Goal: Transaction & Acquisition: Obtain resource

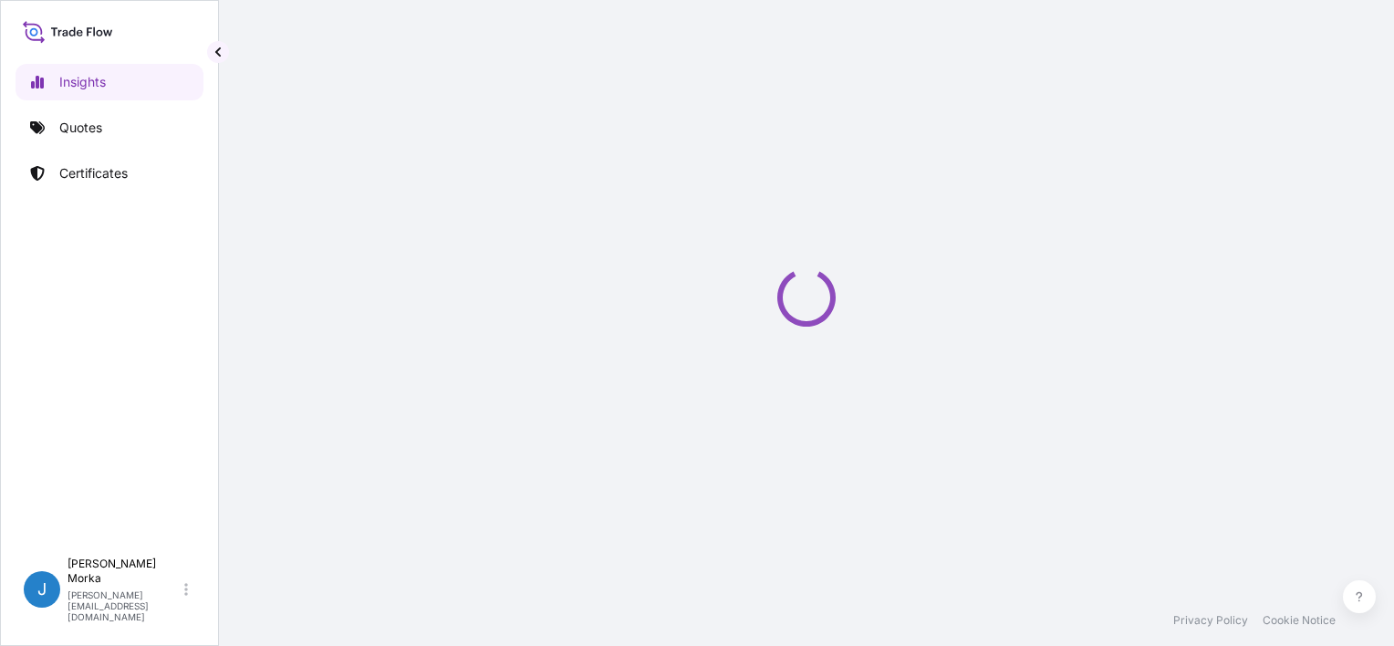
select select "2025"
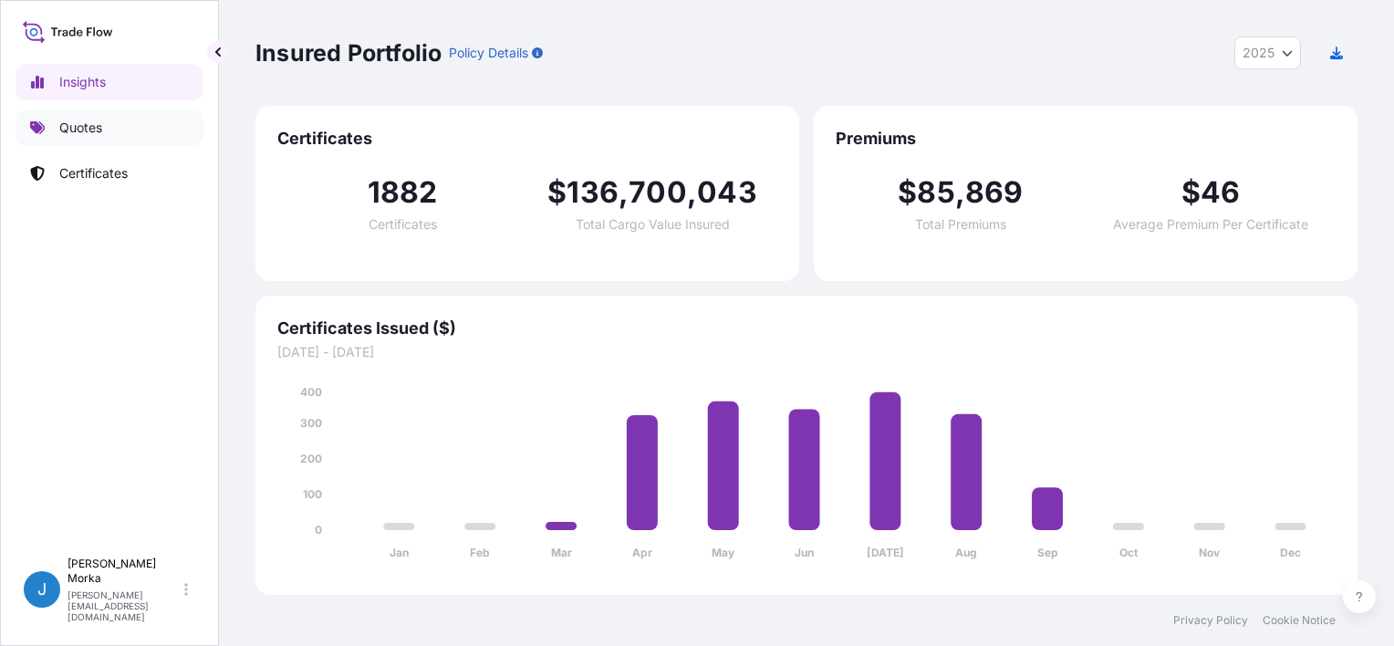
click at [110, 138] on link "Quotes" at bounding box center [110, 128] width 188 height 37
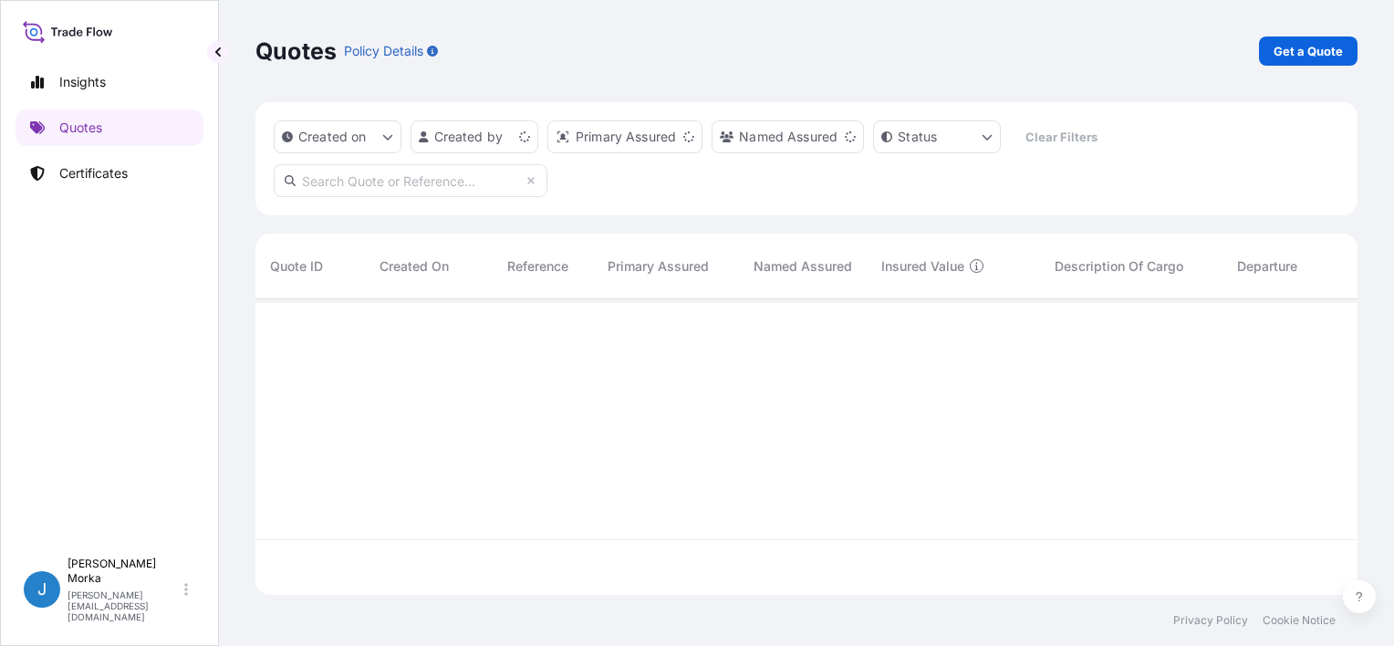
scroll to position [292, 1088]
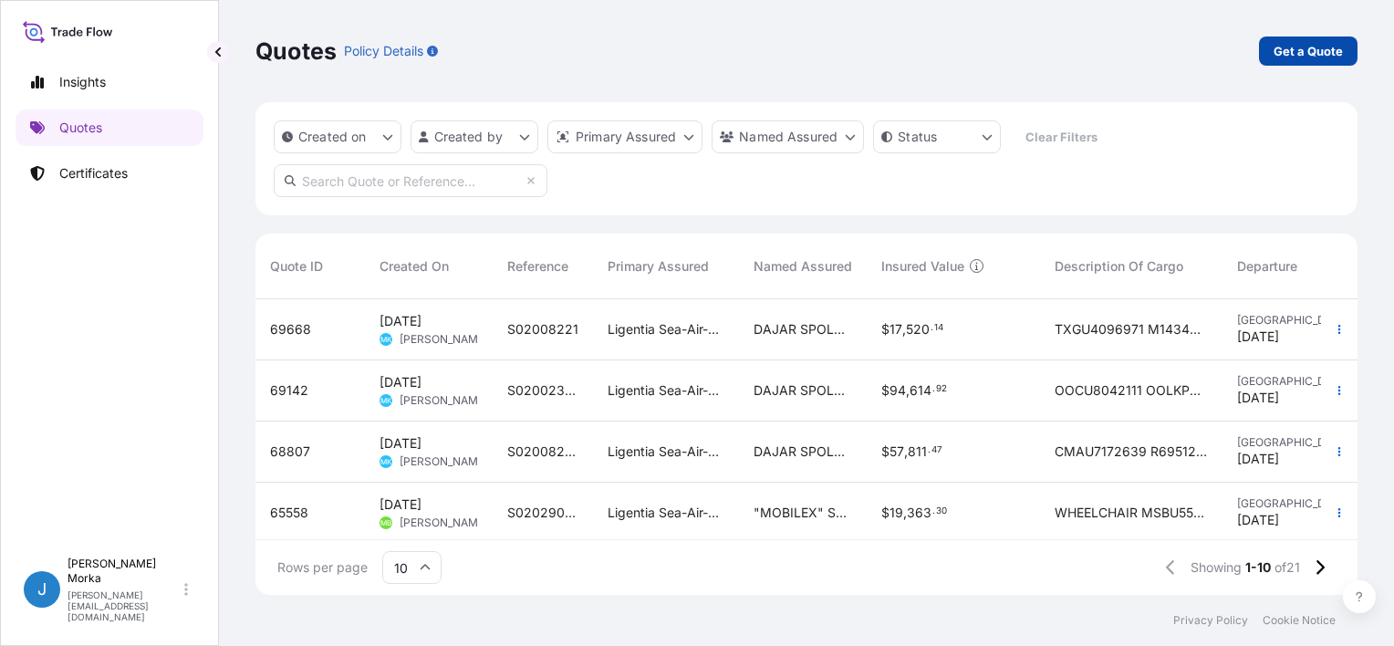
click at [1300, 42] on p "Get a Quote" at bounding box center [1308, 51] width 69 height 18
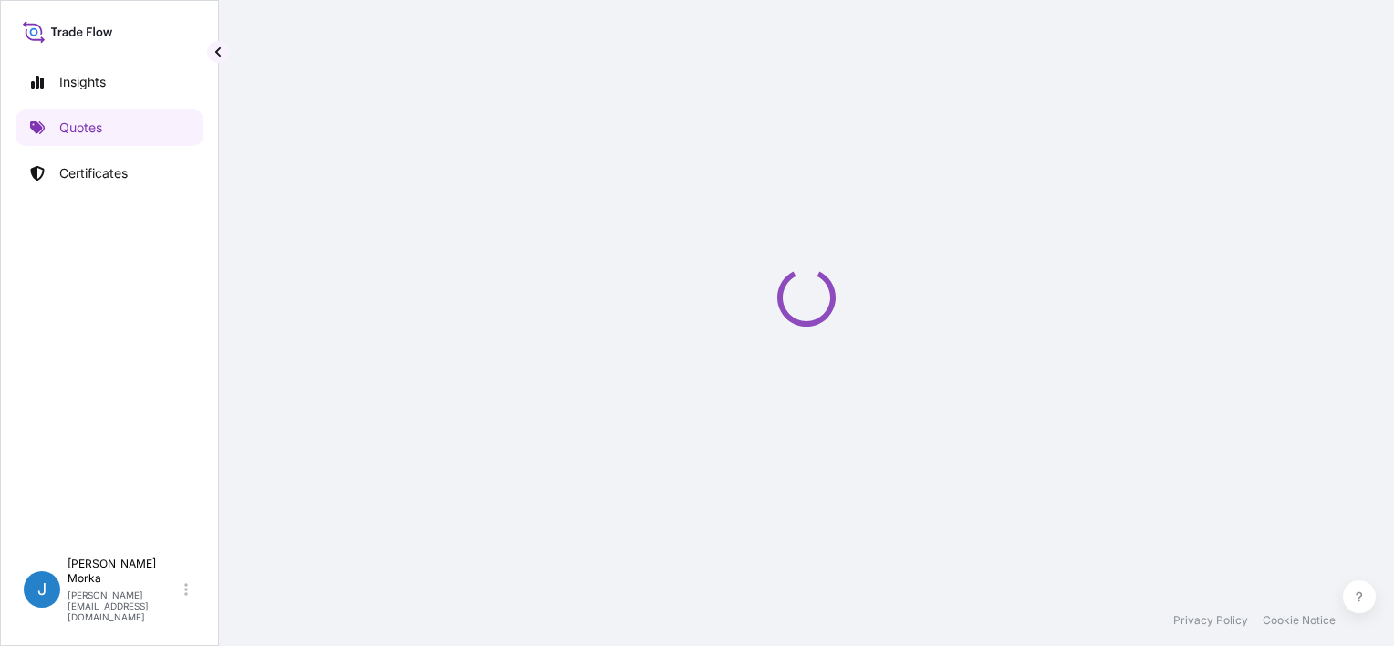
select select "Sea"
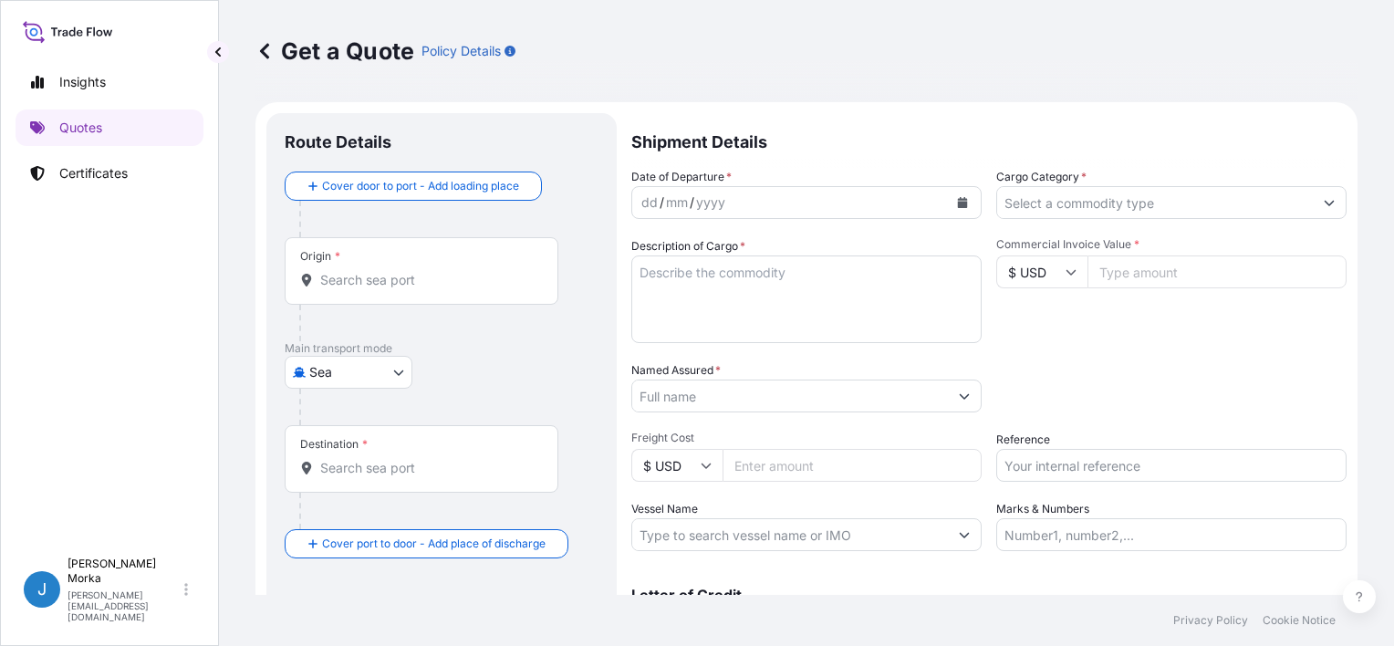
scroll to position [29, 0]
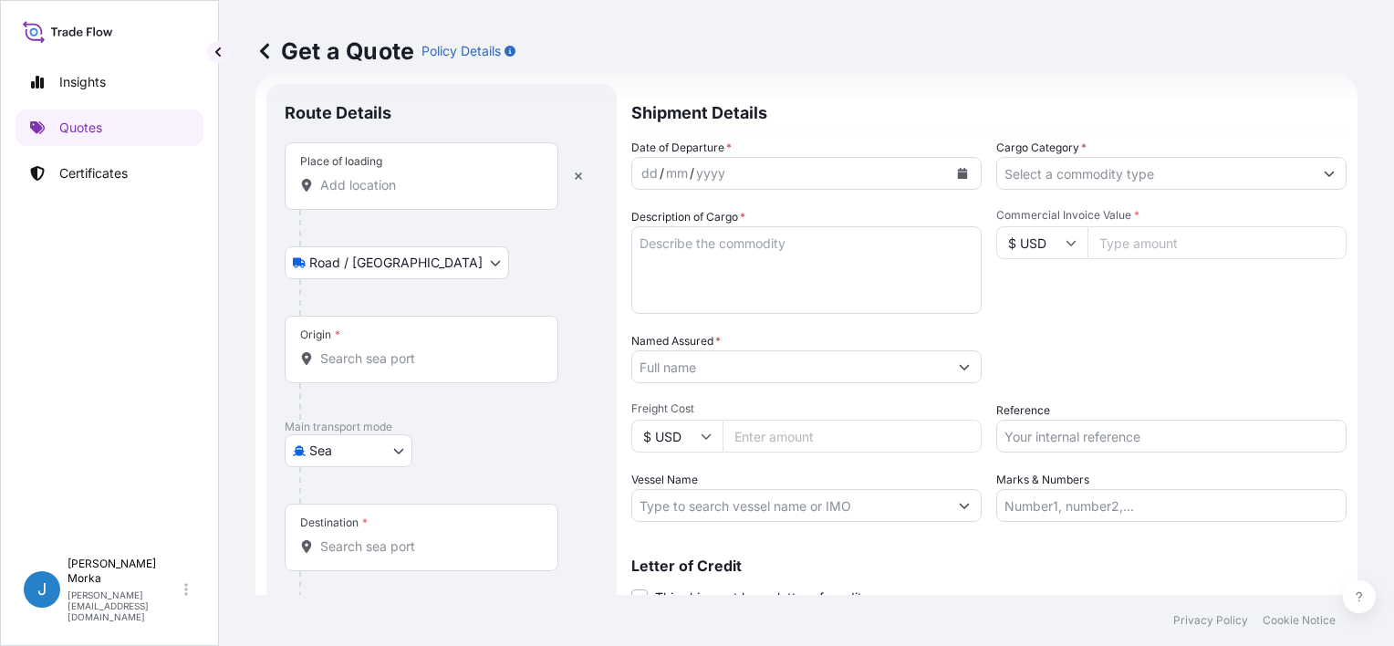
click at [388, 182] on input "Place of loading" at bounding box center [427, 185] width 215 height 18
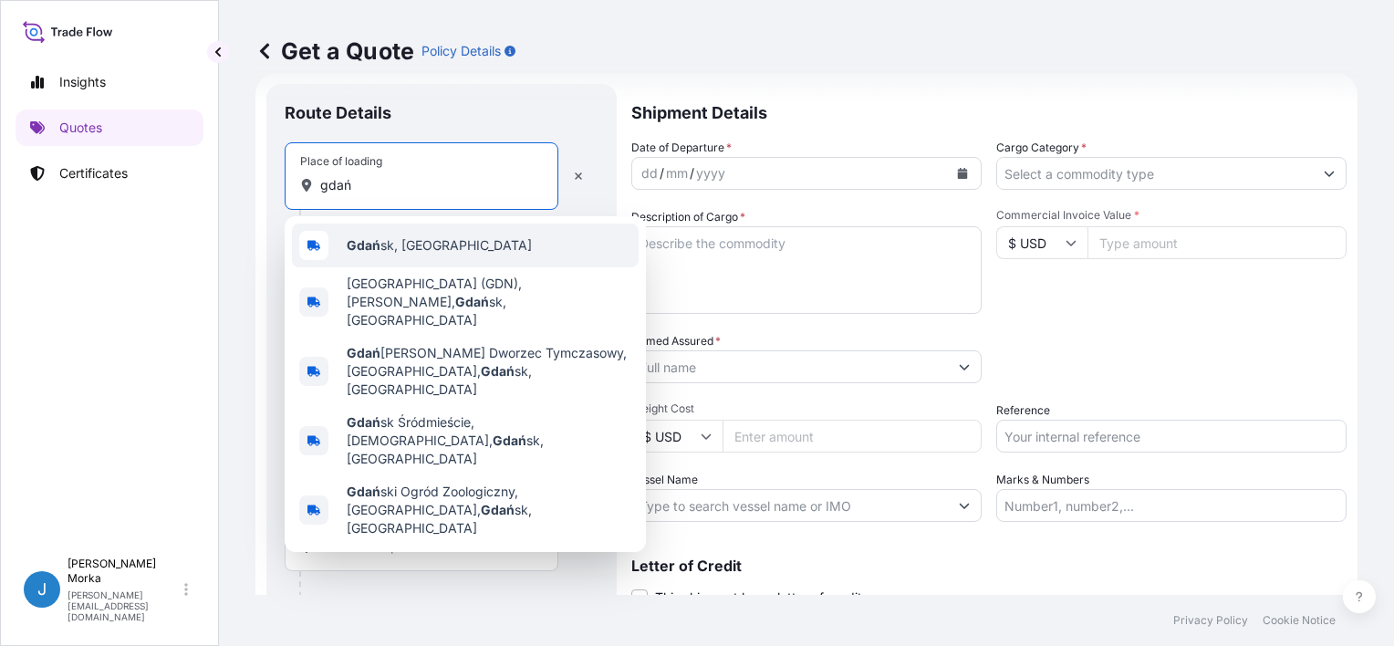
click at [394, 231] on div "Gdań sk, [GEOGRAPHIC_DATA]" at bounding box center [465, 246] width 347 height 44
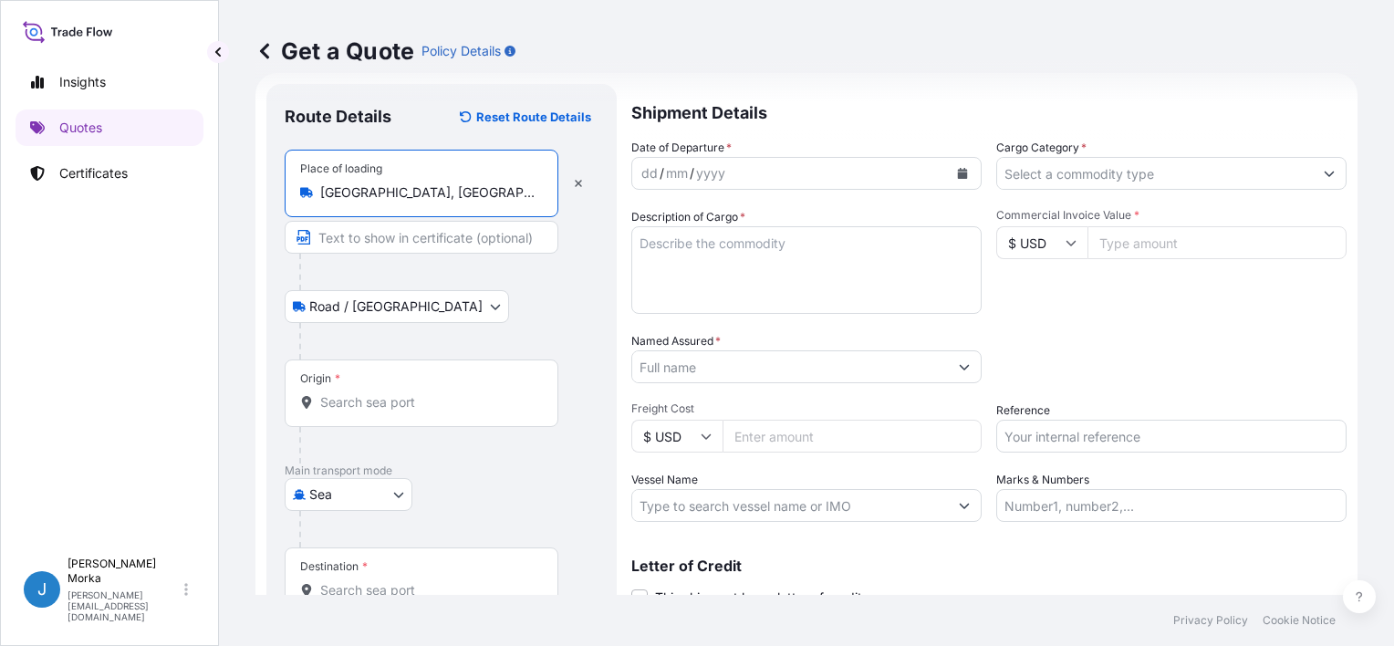
type input "[GEOGRAPHIC_DATA], [GEOGRAPHIC_DATA]"
click at [377, 405] on input "Origin *" at bounding box center [427, 402] width 215 height 18
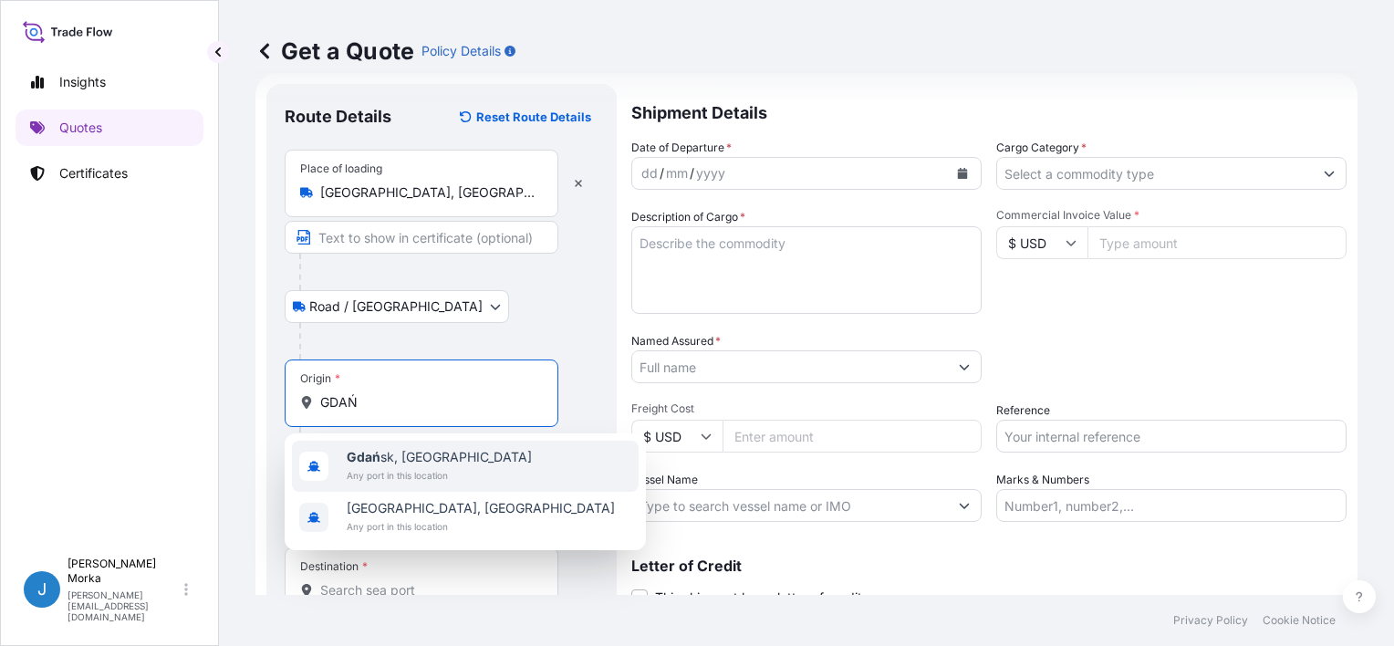
click at [442, 471] on span "Any port in this location" at bounding box center [439, 475] width 185 height 18
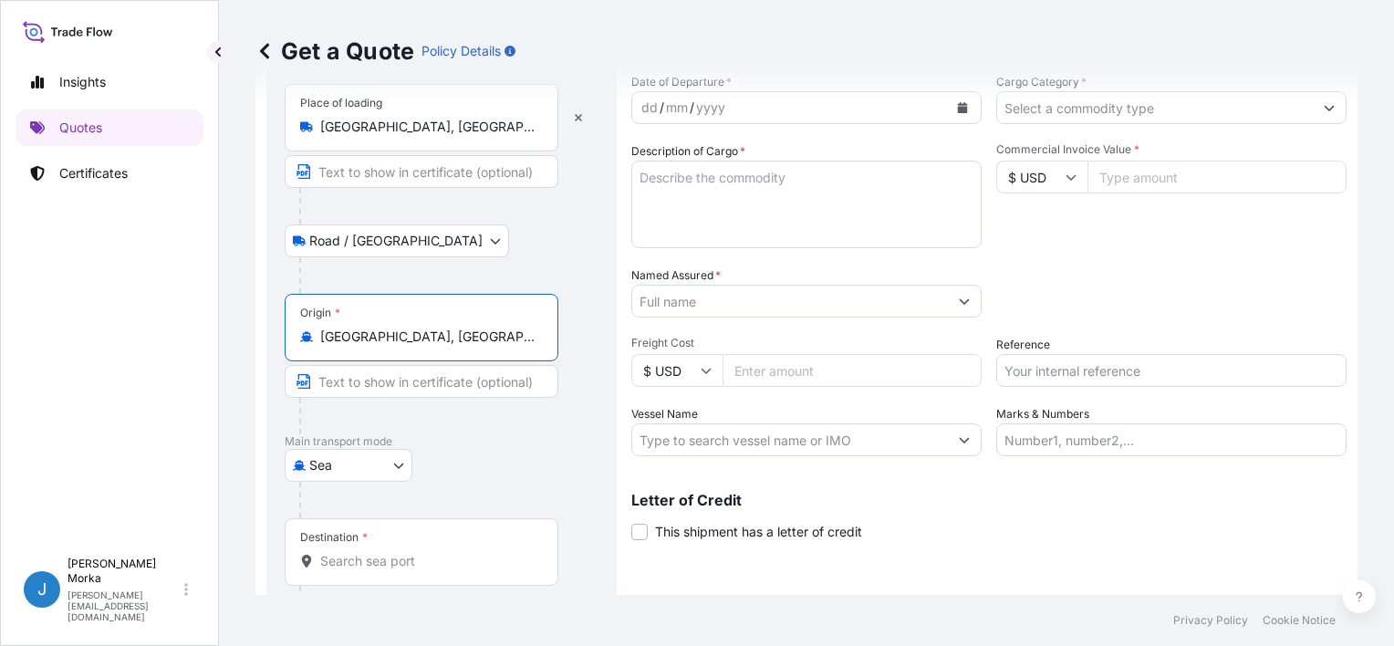
scroll to position [179, 0]
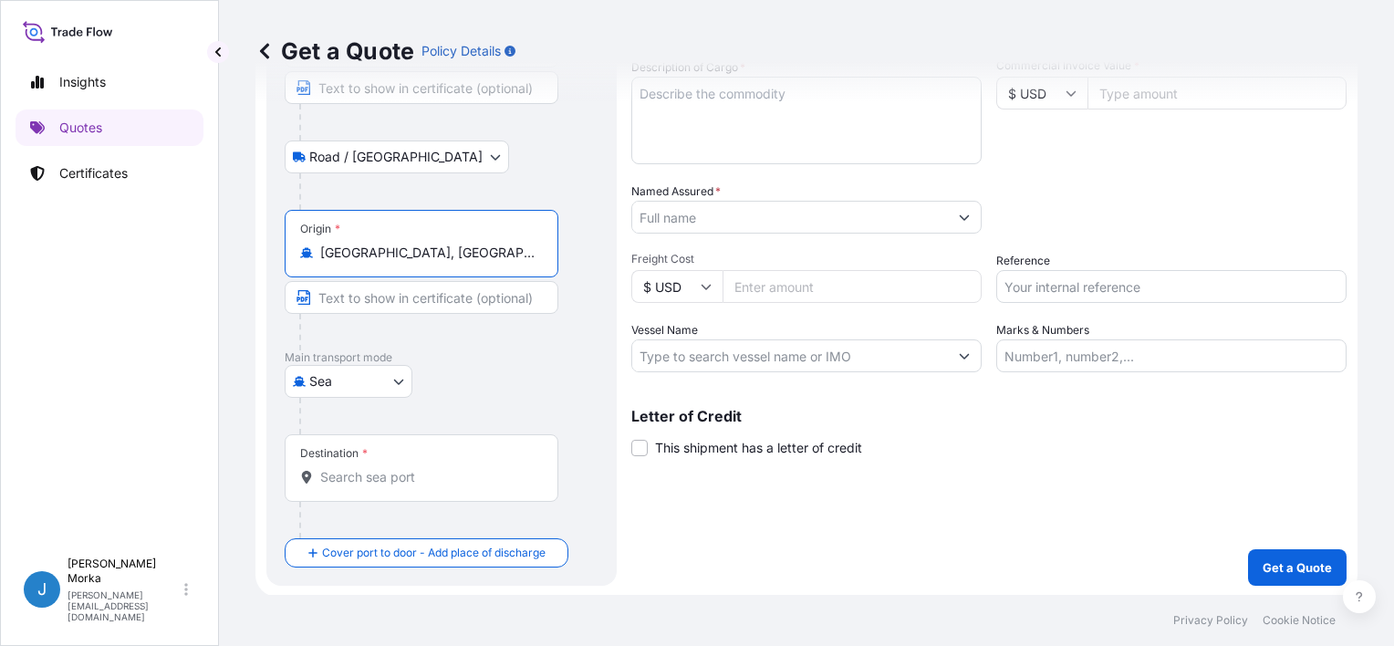
type input "[GEOGRAPHIC_DATA], [GEOGRAPHIC_DATA]"
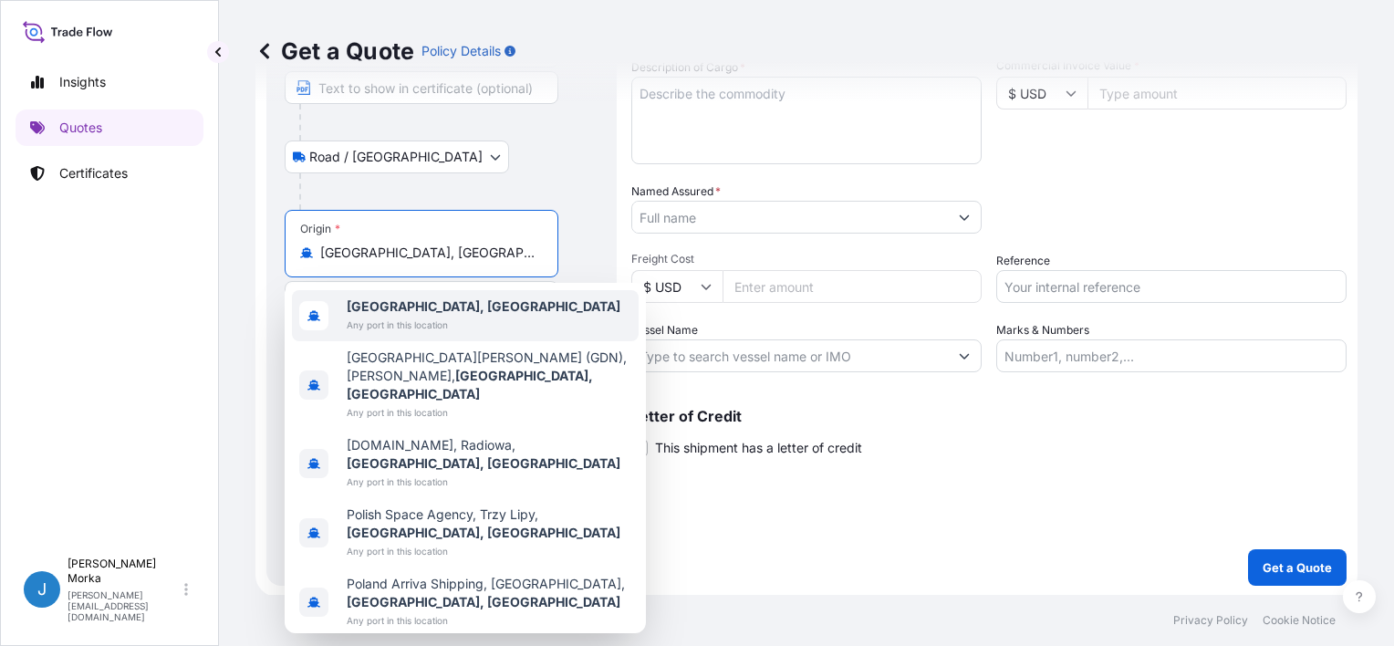
click at [564, 204] on div at bounding box center [448, 191] width 299 height 37
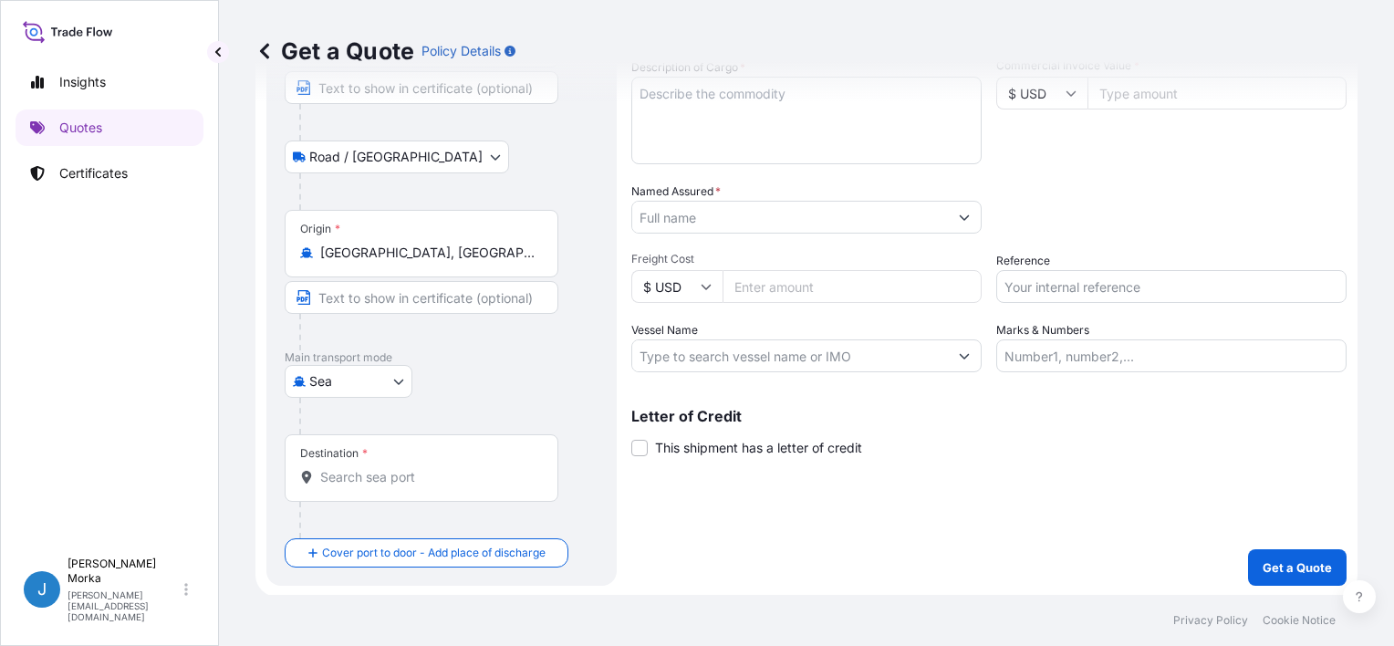
click at [363, 481] on input "Destination *" at bounding box center [427, 477] width 215 height 18
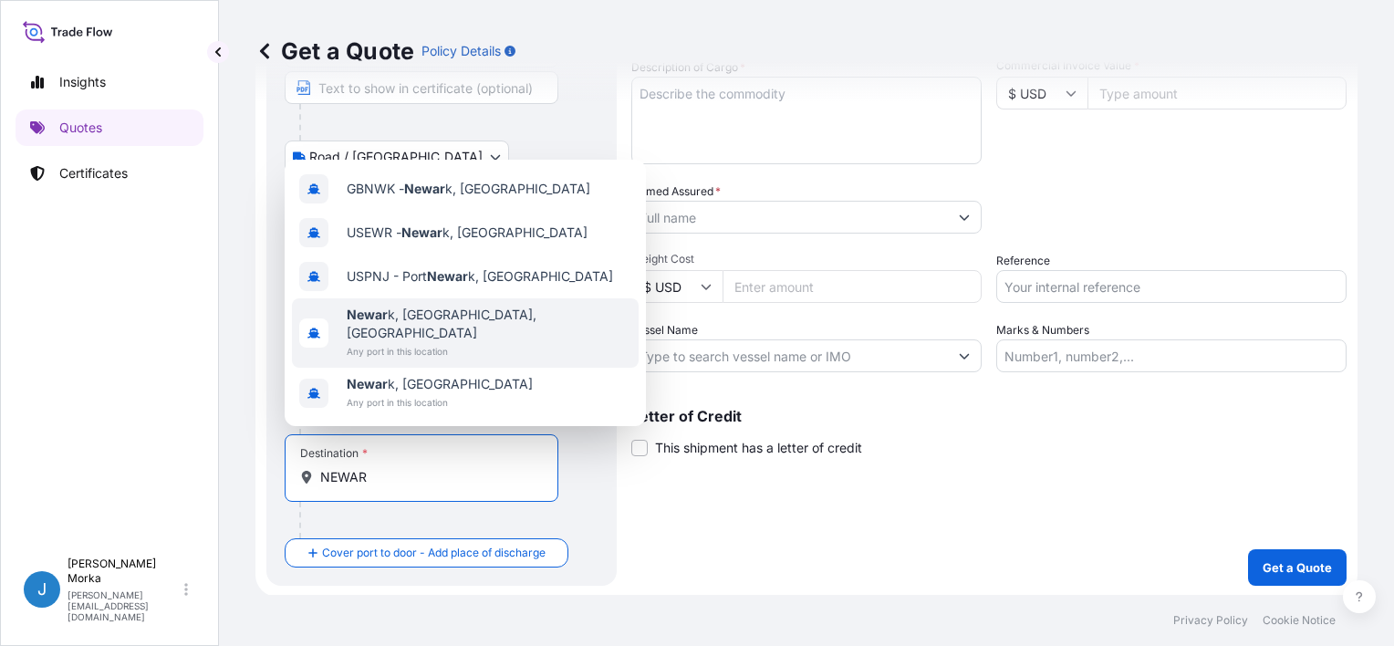
click at [441, 324] on span "[GEOGRAPHIC_DATA], [GEOGRAPHIC_DATA], [GEOGRAPHIC_DATA]" at bounding box center [489, 324] width 285 height 37
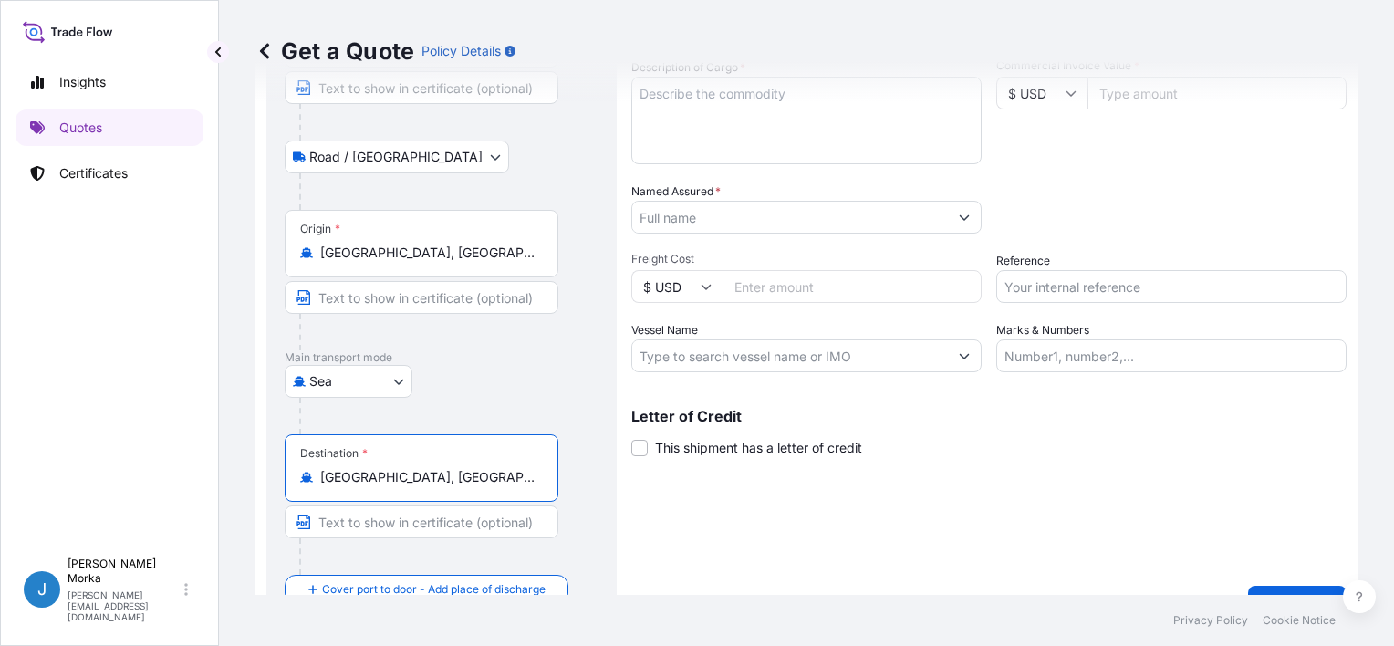
scroll to position [215, 0]
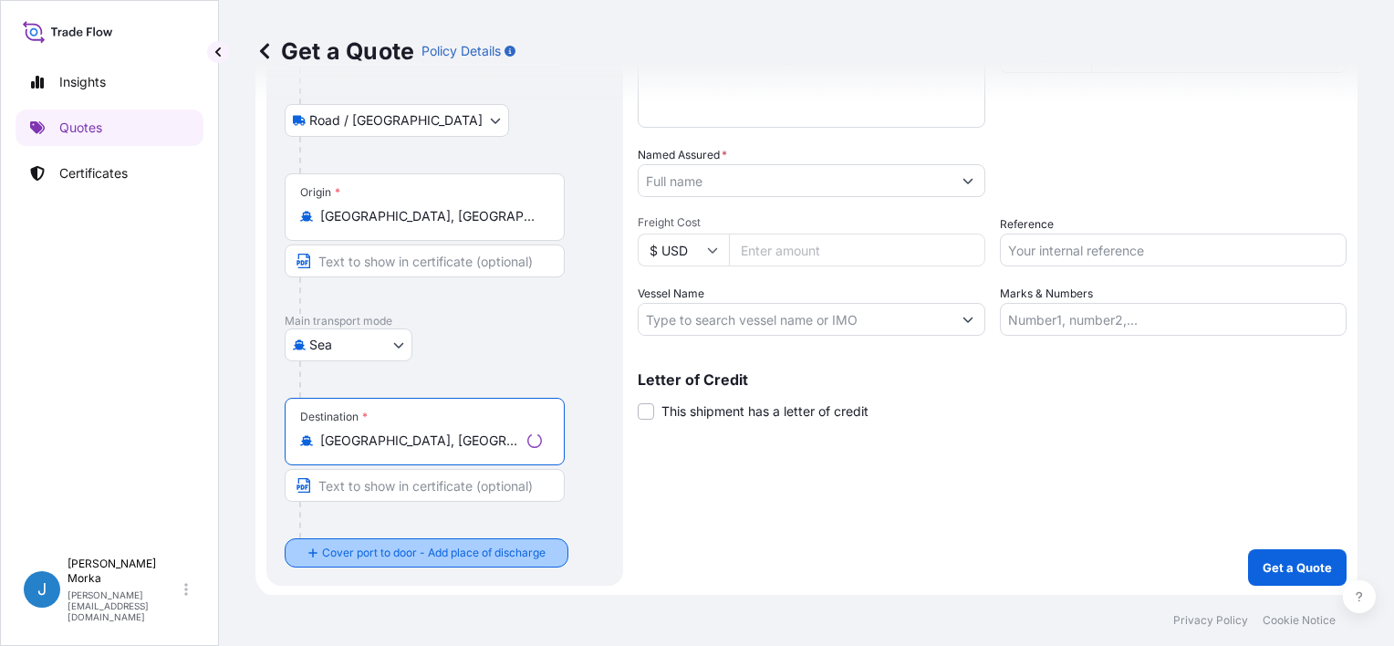
type input "[GEOGRAPHIC_DATA], [GEOGRAPHIC_DATA], [GEOGRAPHIC_DATA]"
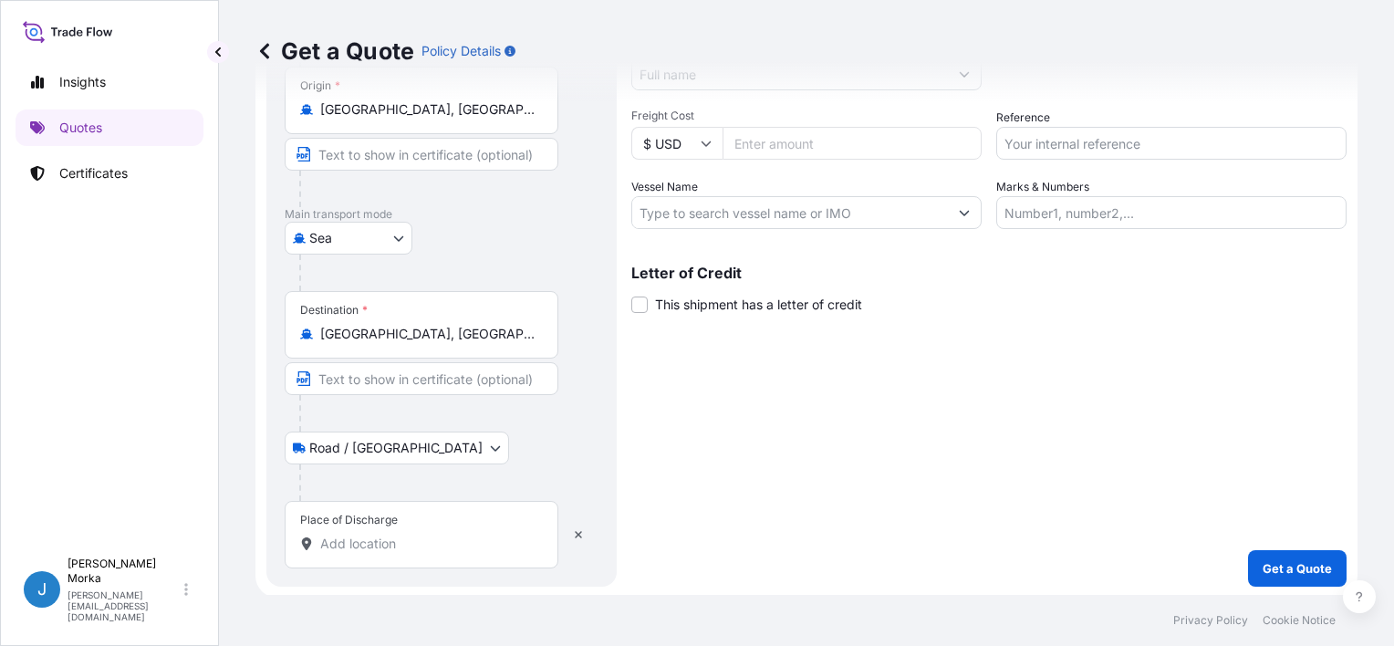
scroll to position [323, 0]
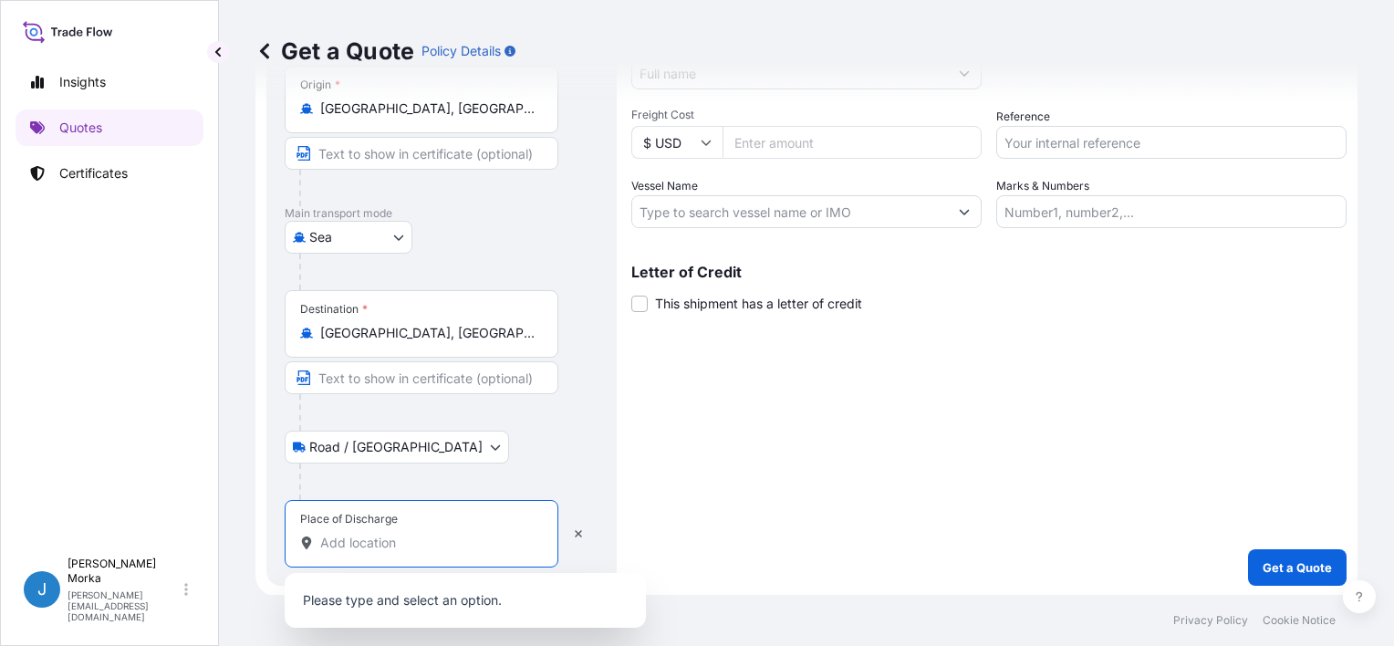
click at [388, 536] on input "Place of Discharge" at bounding box center [427, 543] width 215 height 18
paste input "[GEOGRAPHIC_DATA]"
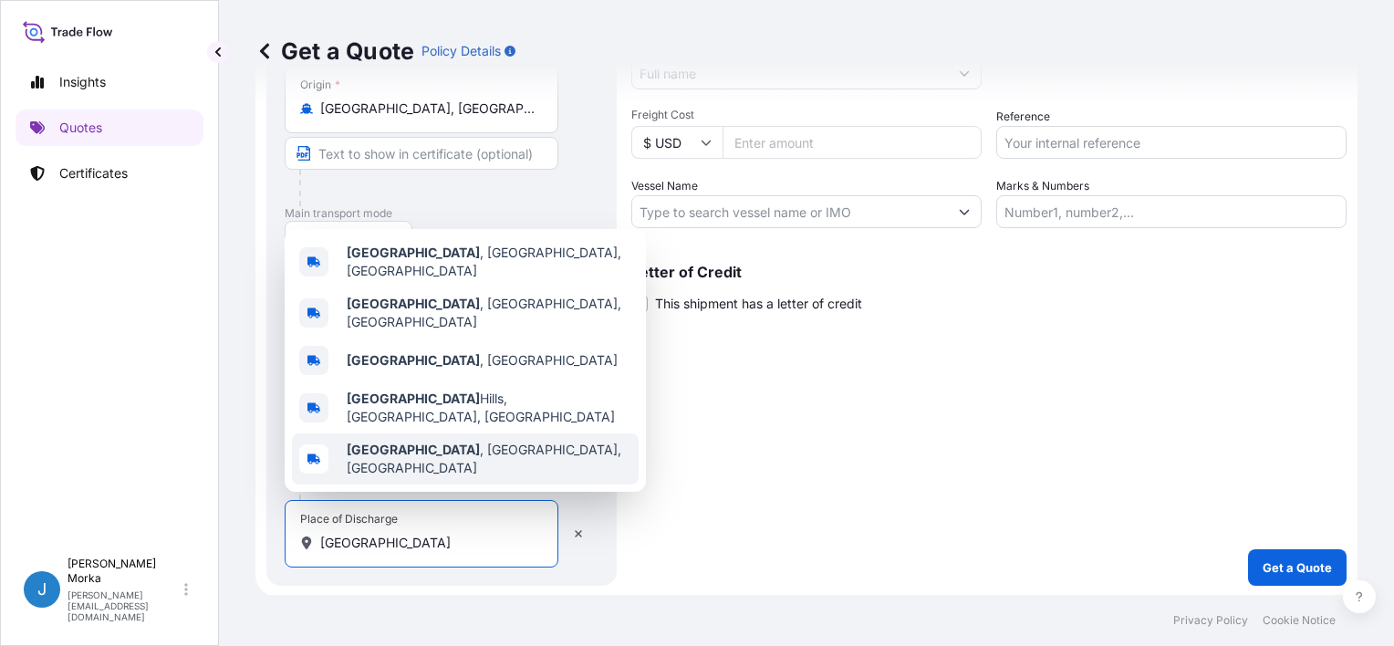
click at [479, 471] on div "[GEOGRAPHIC_DATA] , [GEOGRAPHIC_DATA], [GEOGRAPHIC_DATA]" at bounding box center [465, 458] width 347 height 51
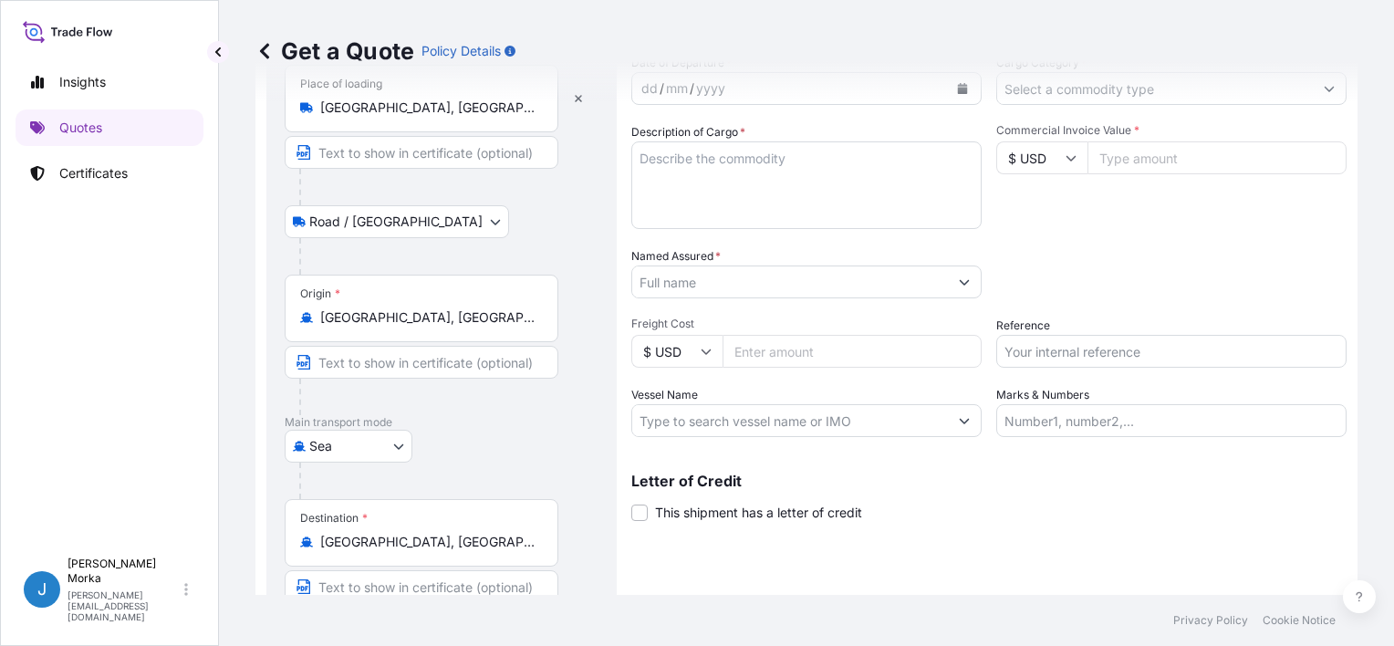
scroll to position [0, 0]
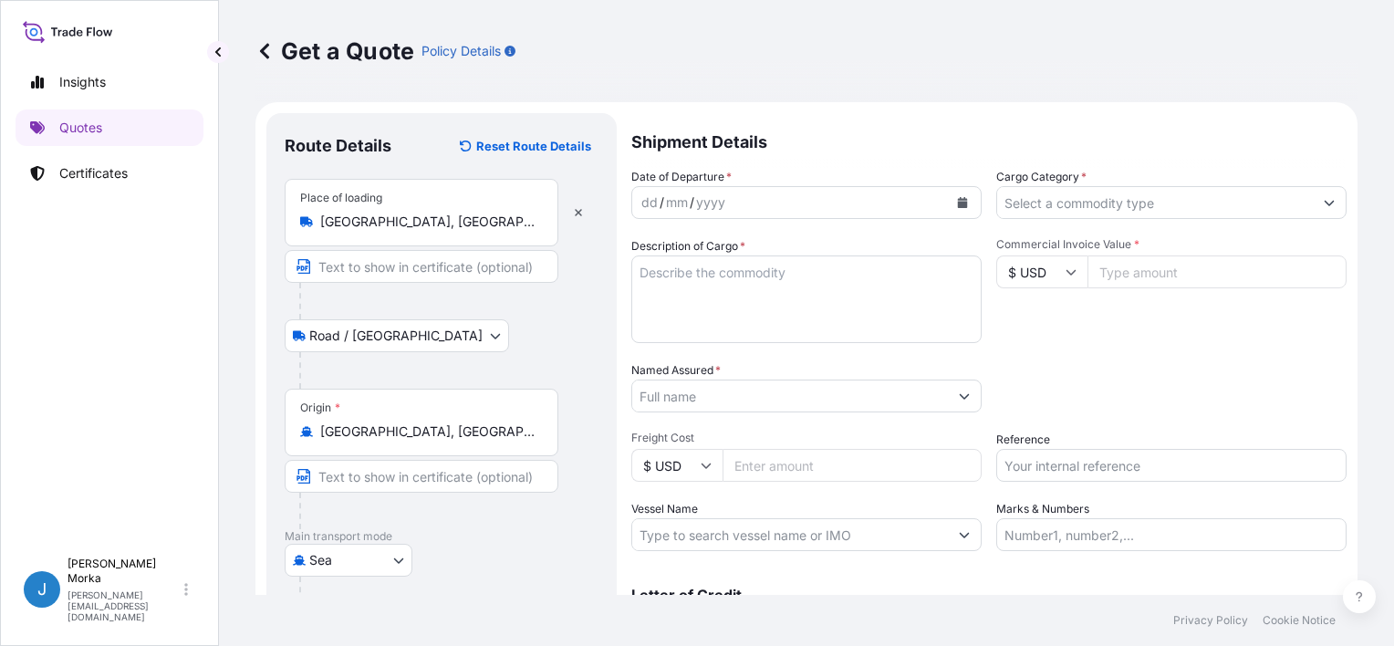
type input "[GEOGRAPHIC_DATA], [GEOGRAPHIC_DATA], [GEOGRAPHIC_DATA]"
click at [958, 199] on icon "Calendar" at bounding box center [963, 202] width 10 height 11
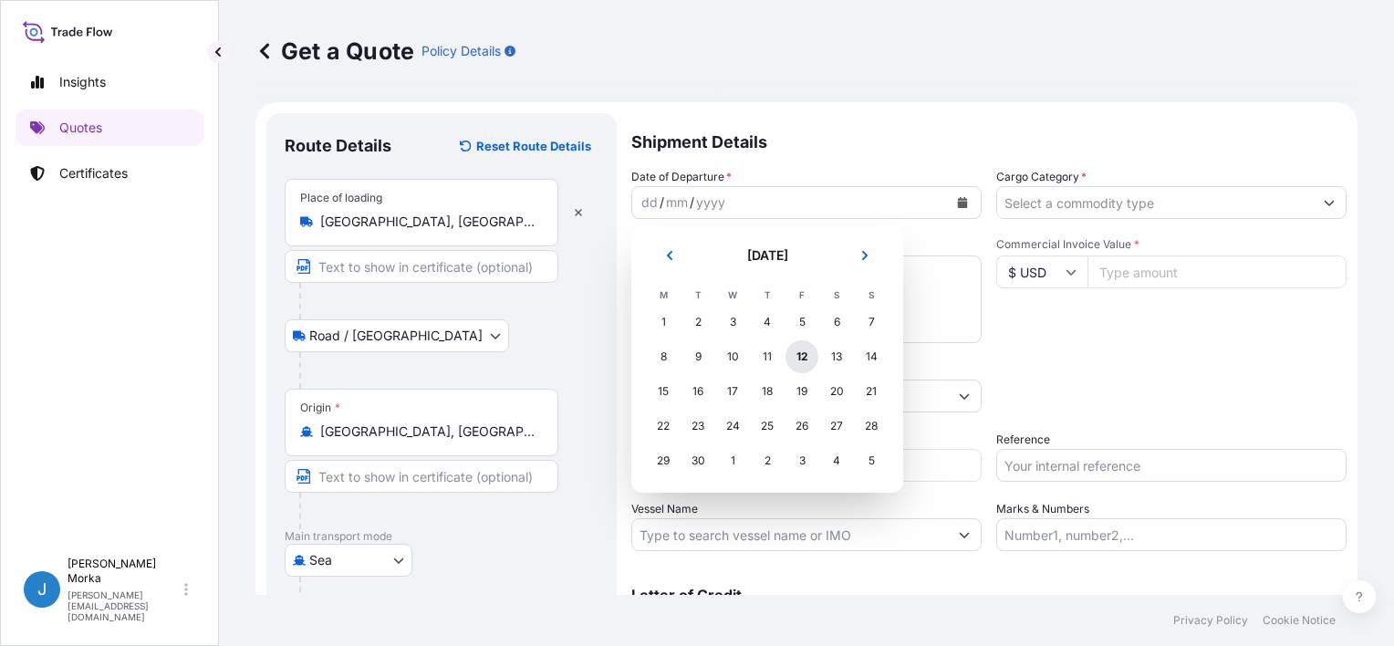
click at [810, 363] on div "12" at bounding box center [802, 356] width 33 height 33
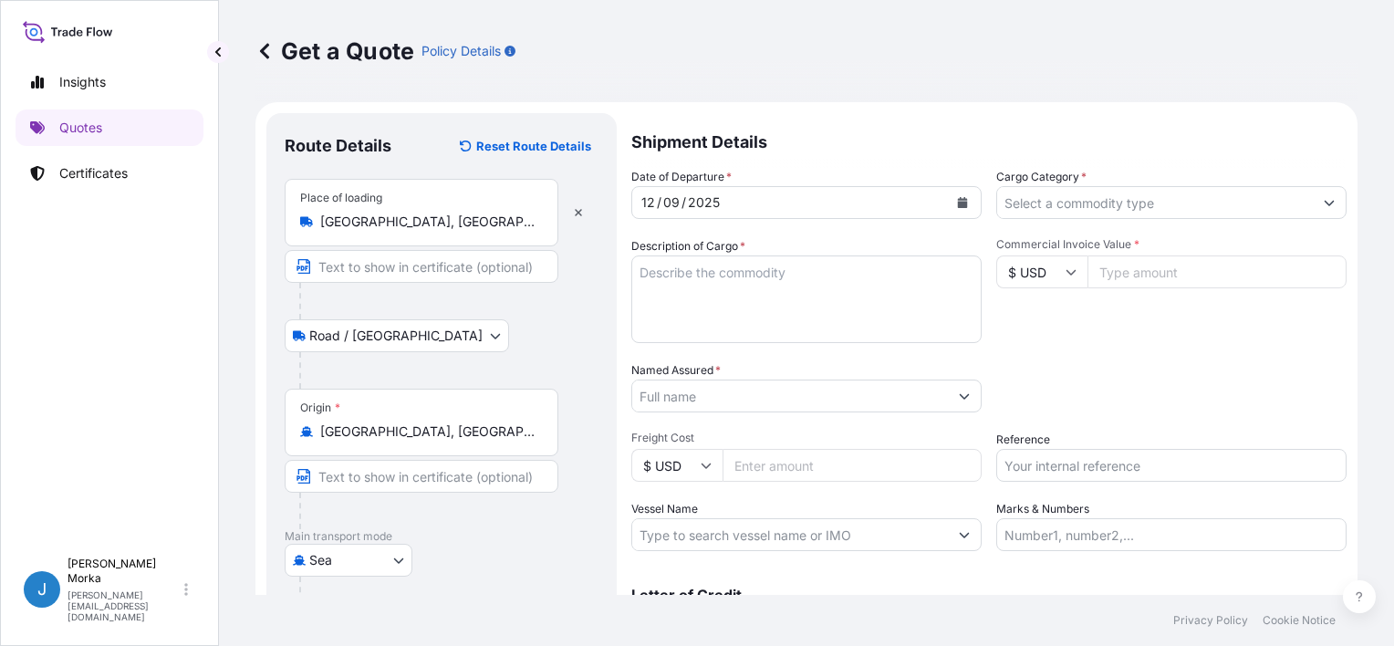
click at [1062, 218] on div at bounding box center [1172, 202] width 350 height 33
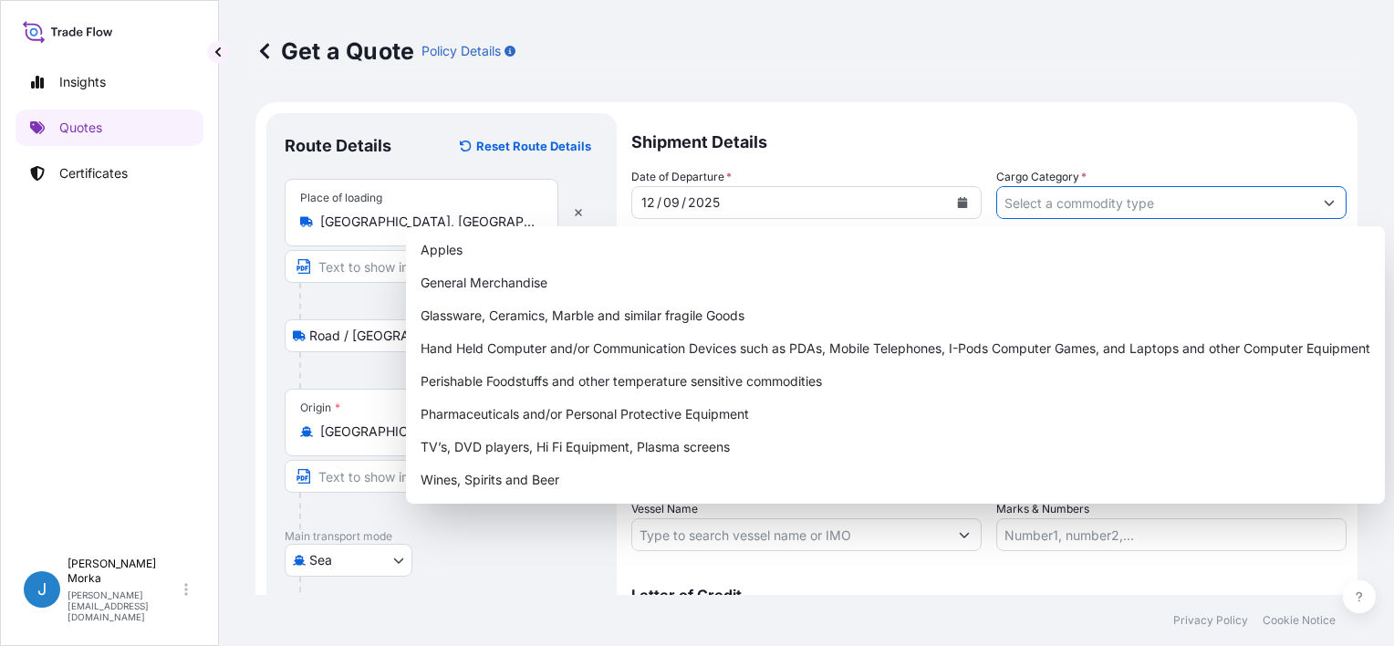
click at [1065, 207] on input "Cargo Category *" at bounding box center [1155, 202] width 316 height 33
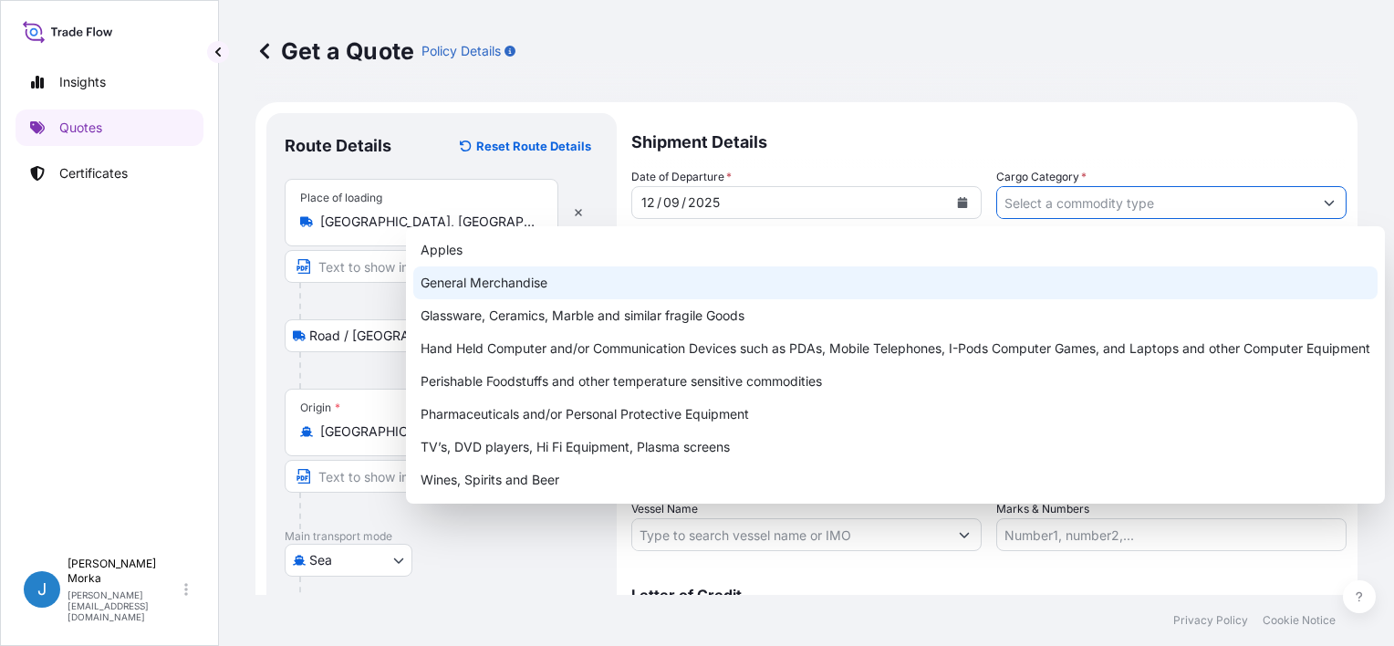
click at [555, 275] on div "General Merchandise" at bounding box center [895, 282] width 965 height 33
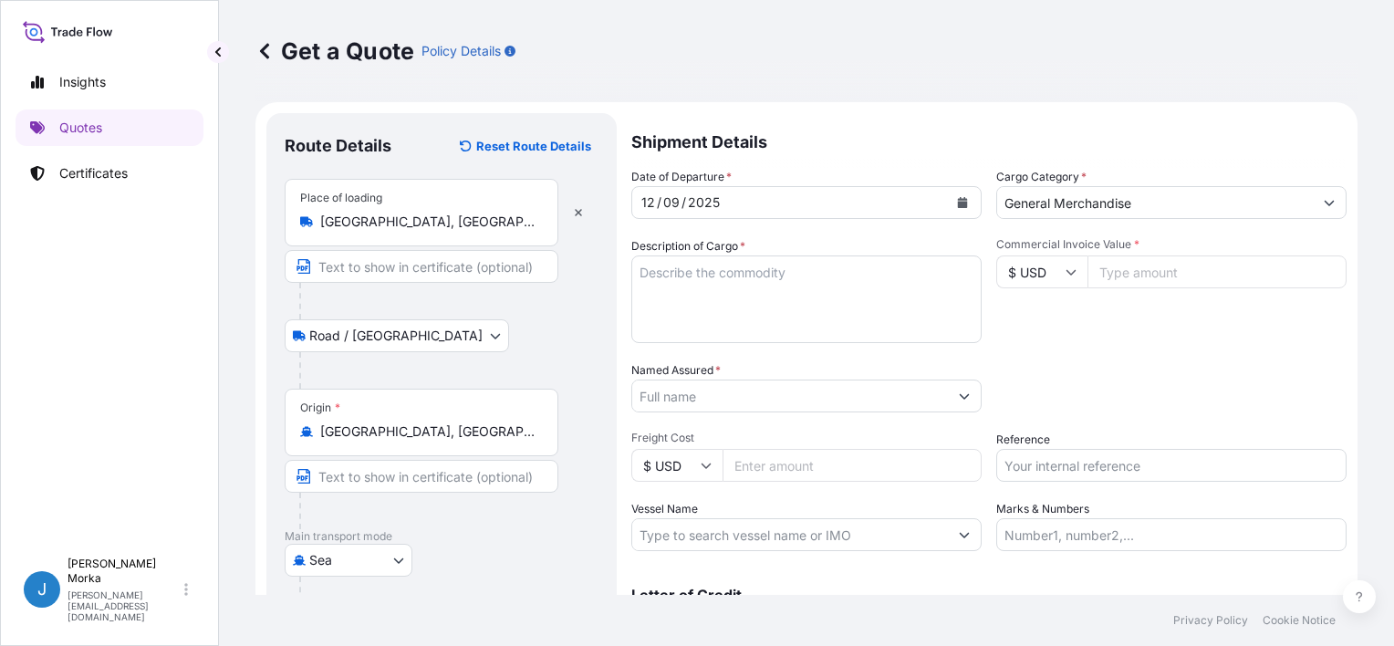
paste input "HEAT EXCHANGERS"
type input "General MerchandiseHEAT EXCHANGERS"
drag, startPoint x: 1061, startPoint y: 204, endPoint x: 895, endPoint y: 220, distance: 166.9
click at [895, 220] on div "Date of Departure * 12 / 09 / 2025 Cargo Category * General MerchandiseHEAT EXC…" at bounding box center [989, 359] width 715 height 383
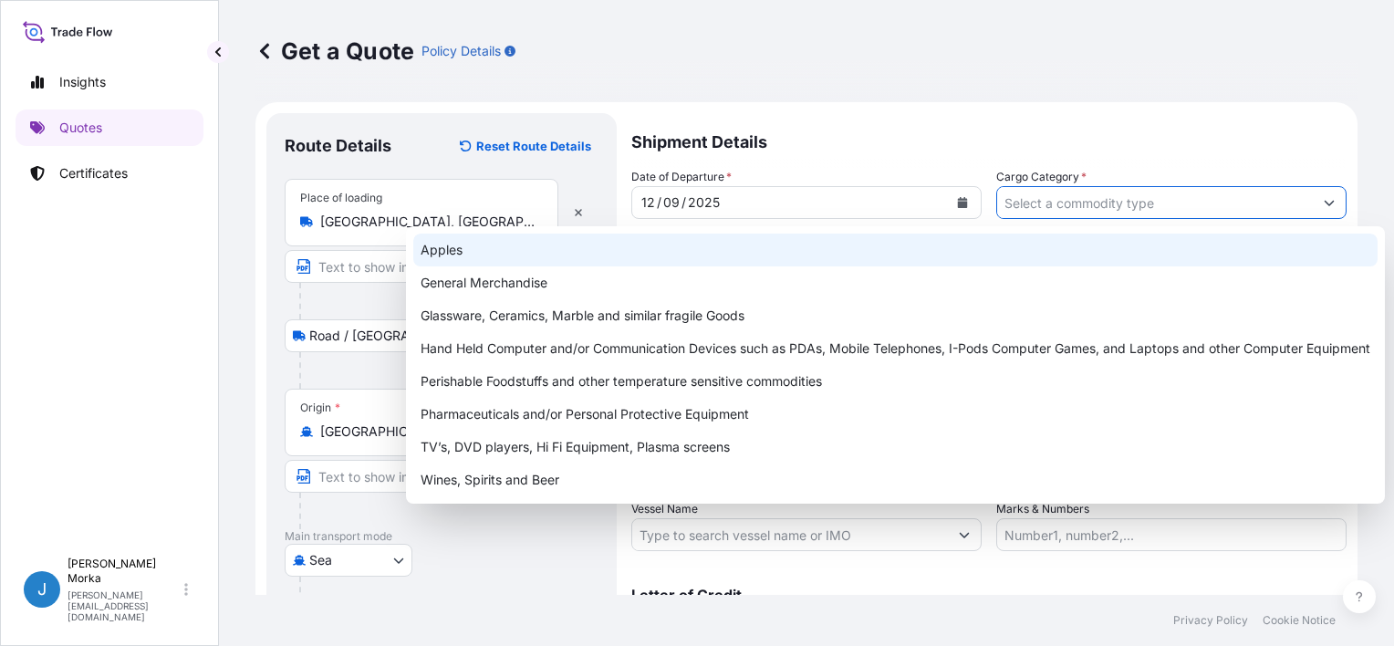
click at [576, 270] on div "General Merchandise" at bounding box center [895, 282] width 965 height 33
type input "General Merchandise"
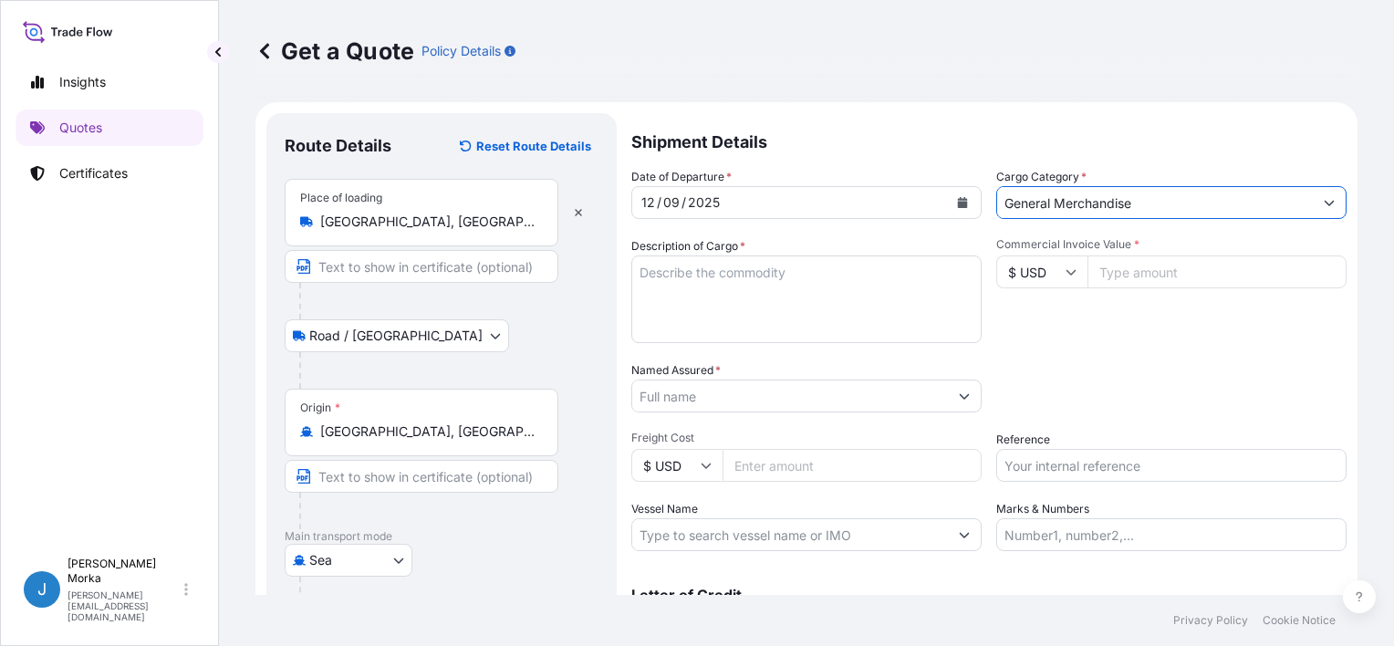
click at [679, 257] on textarea "Description of Cargo *" at bounding box center [807, 300] width 350 height 88
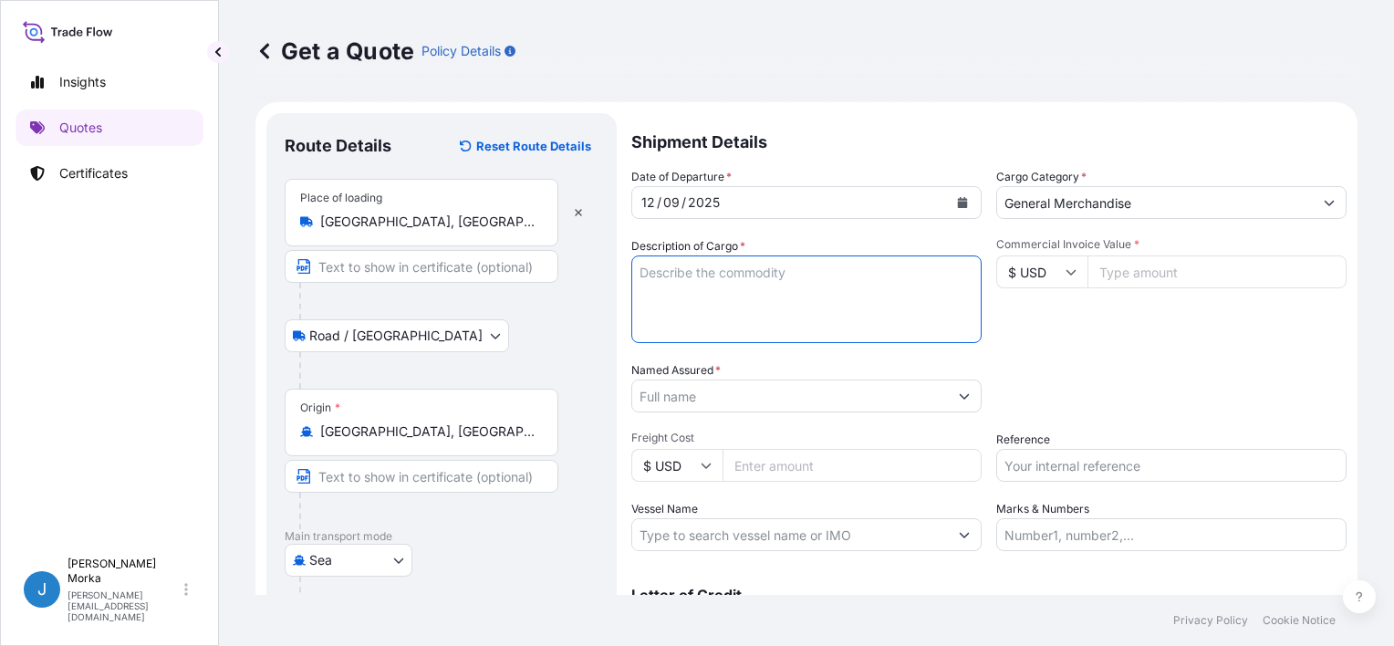
paste textarea "HEAT EXCHANGERS"
click at [635, 266] on textarea "HEAT EXCHANGERS" at bounding box center [807, 300] width 350 height 88
click at [675, 259] on textarea "HEAT EXCHANGERS" at bounding box center [807, 300] width 350 height 88
paste textarea "MRSU6518190"
click at [803, 292] on textarea "MRSU6518190 HEAT EXCHANGERS" at bounding box center [807, 300] width 350 height 88
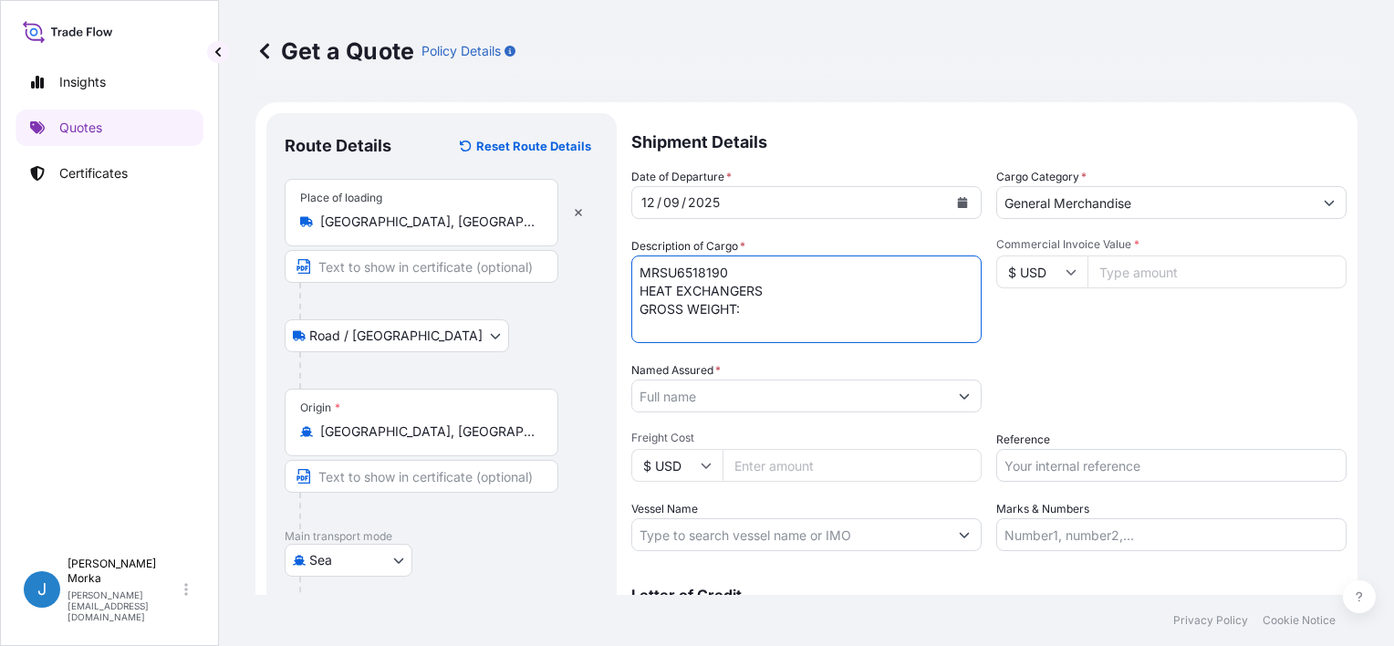
paste textarea "10450.198"
type textarea "MRSU6518190 HEAT EXCHANGERS GROSS WEIGHT: 10450.198 KG 22 PACKAGES"
click at [681, 413] on div "Date of Departure * 12 / 09 / 2025 Cargo Category * General Merchandise Descrip…" at bounding box center [989, 359] width 715 height 383
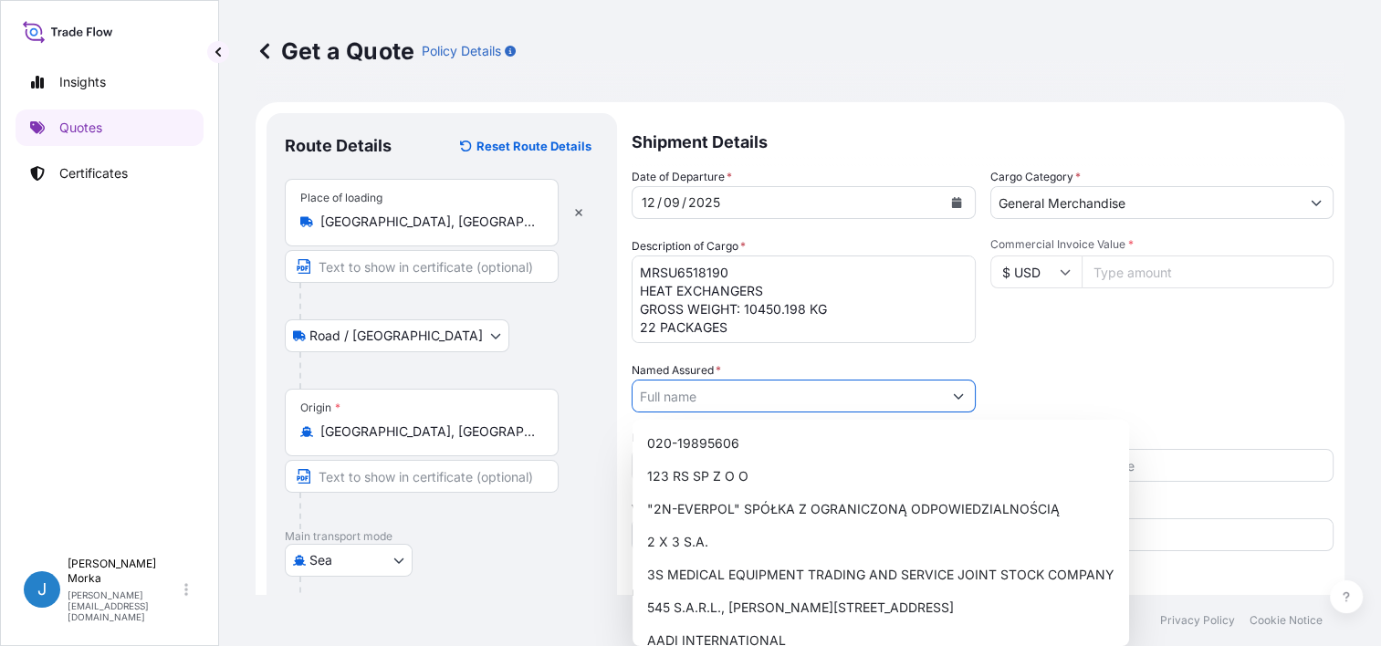
click at [688, 401] on input "Named Assured *" at bounding box center [786, 396] width 309 height 33
paste input "LAARS HEATING SYSTEMS COMPANY"
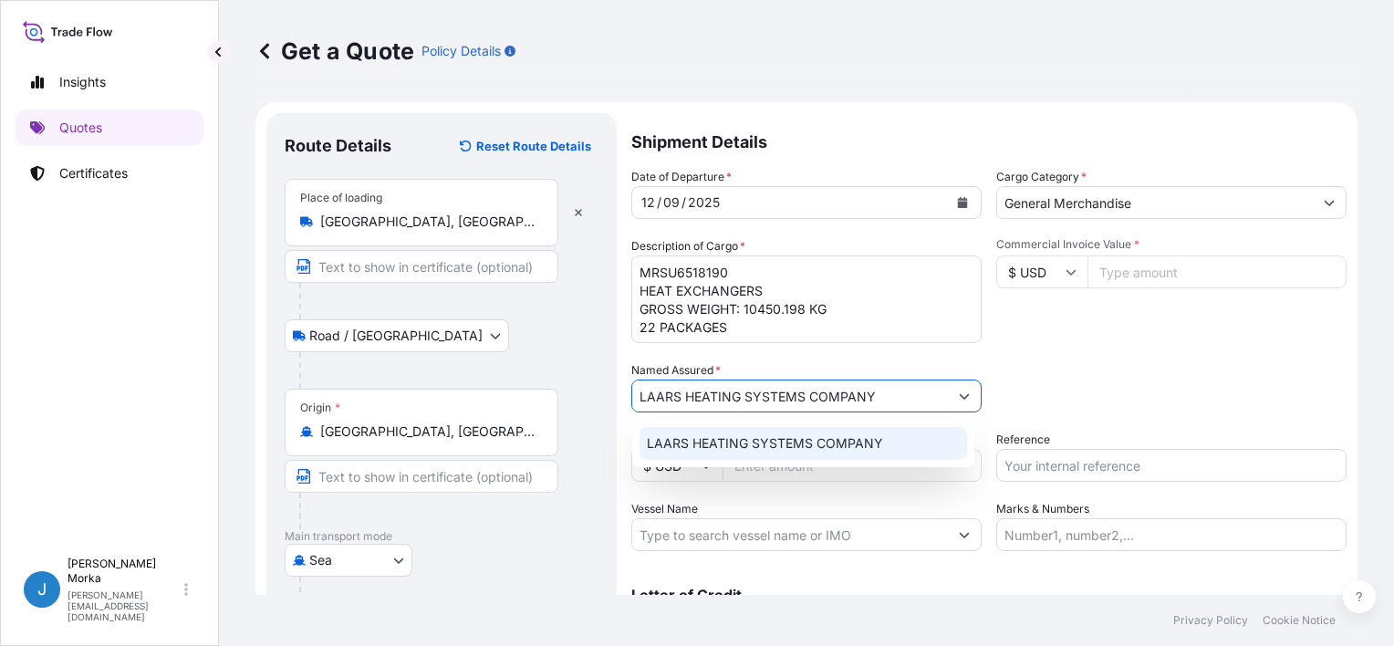
click at [741, 433] on div "LAARS HEATING SYSTEMS COMPANY" at bounding box center [804, 443] width 328 height 33
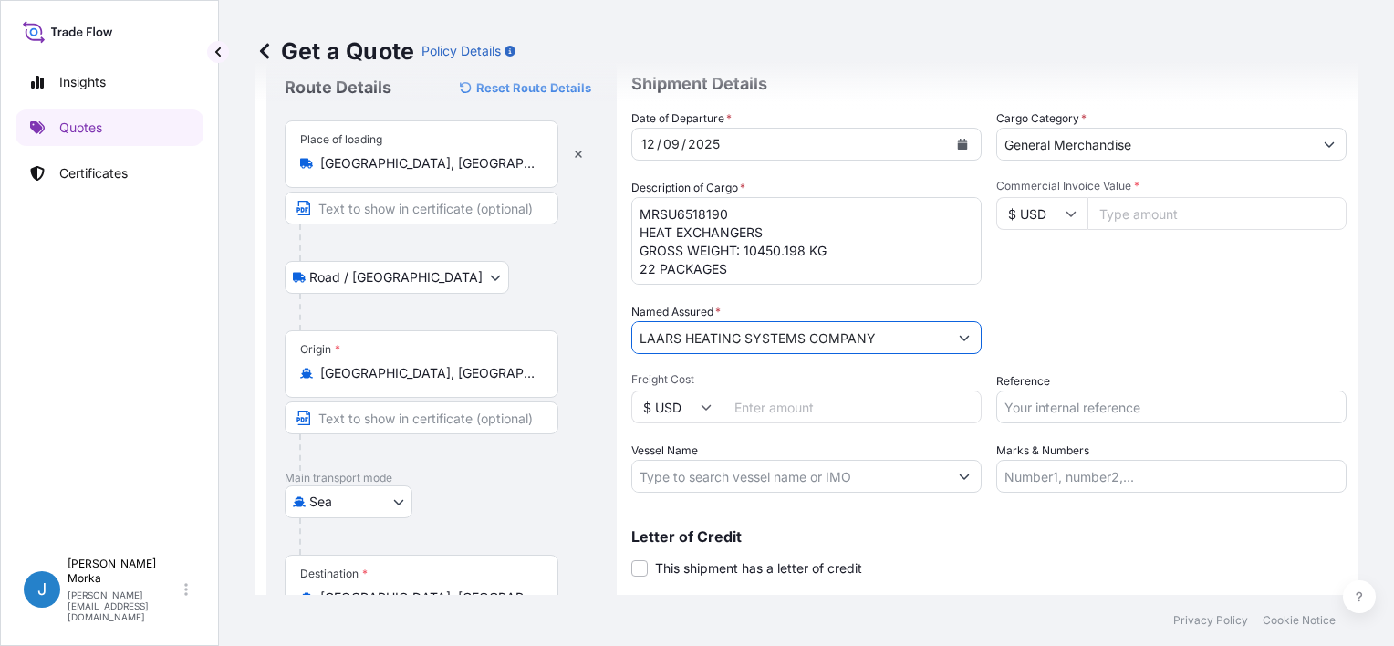
scroll to position [91, 0]
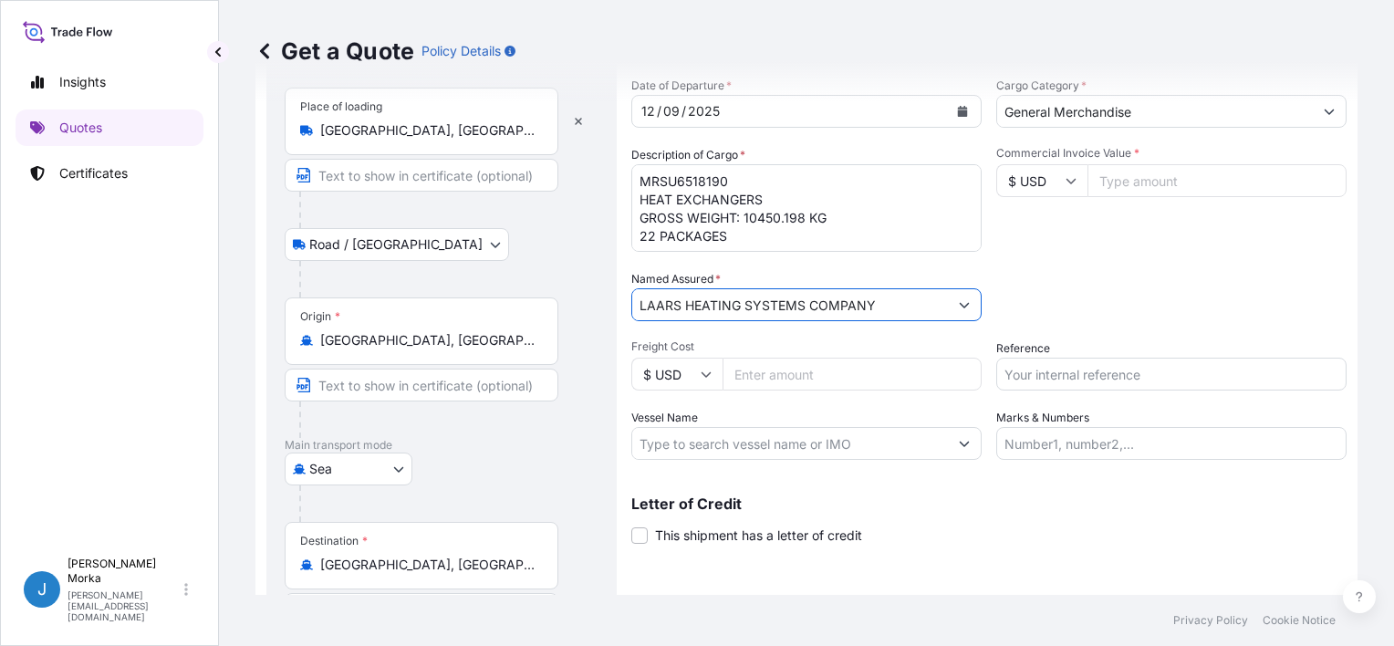
type input "LAARS HEATING SYSTEMS COMPANY"
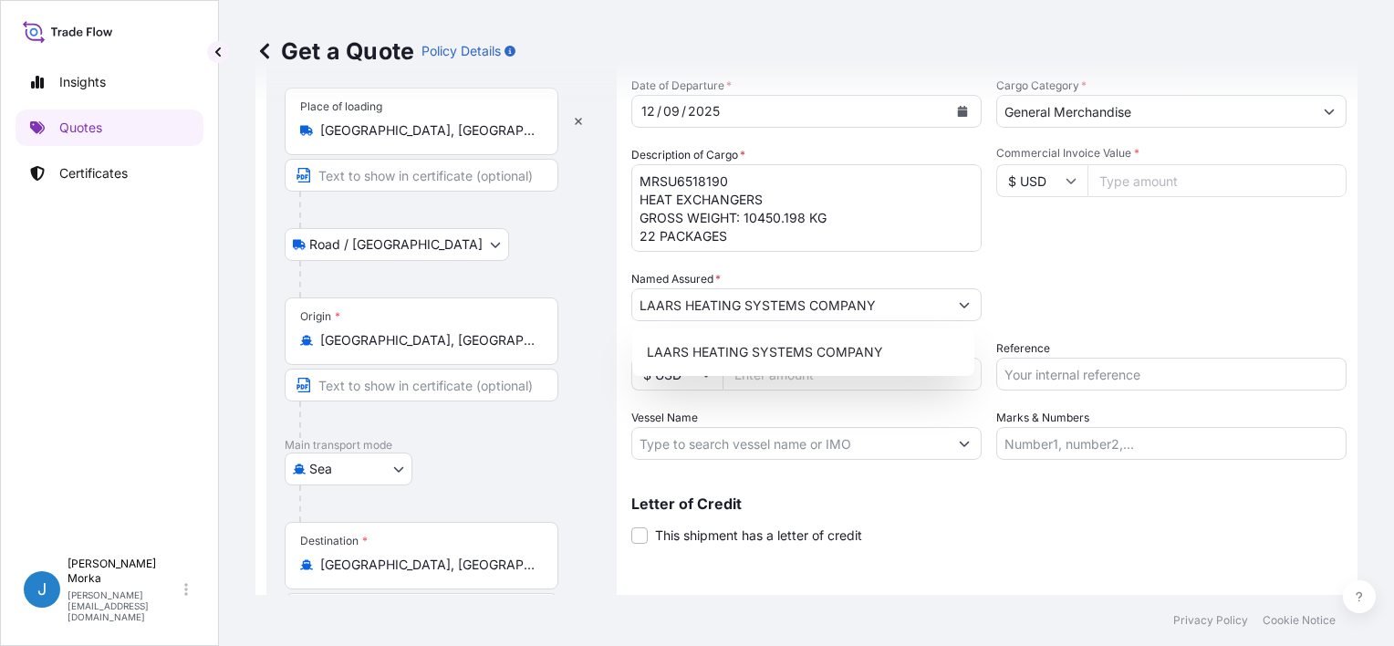
click at [763, 370] on div "LAARS HEATING SYSTEMS COMPANY" at bounding box center [803, 352] width 342 height 47
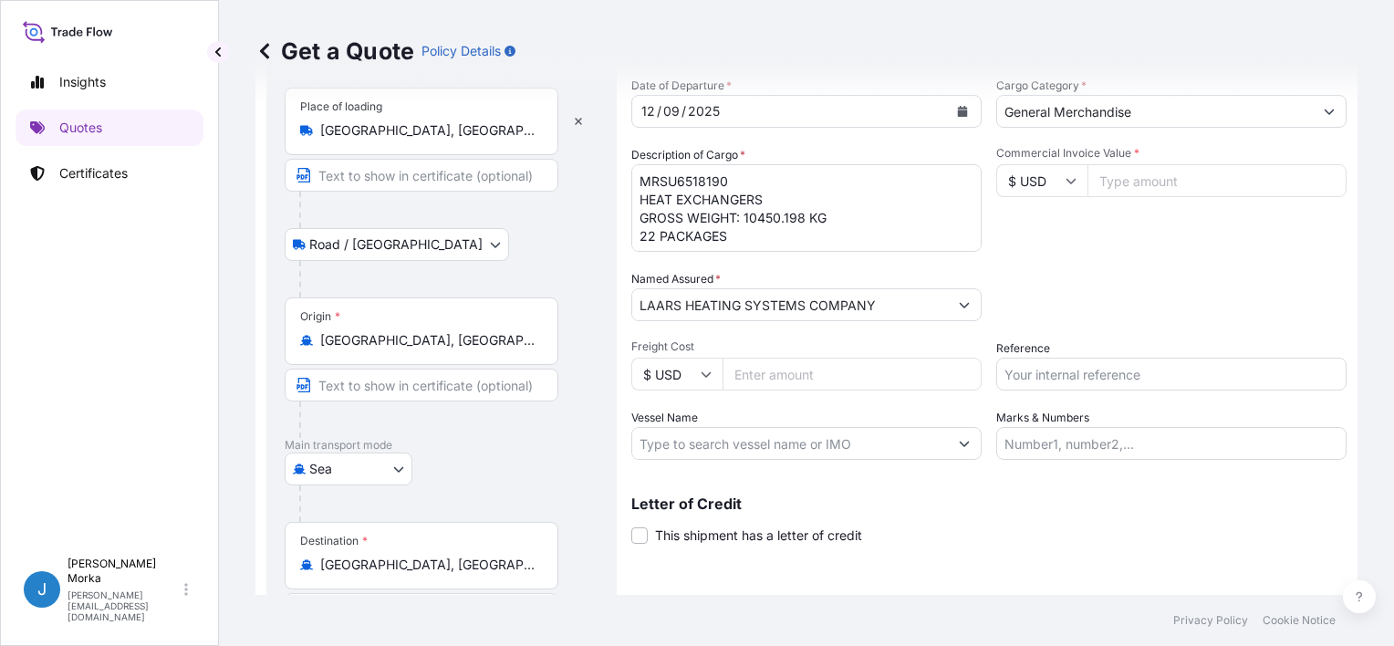
click at [783, 376] on input "Freight Cost" at bounding box center [852, 374] width 259 height 33
paste input "208386.00"
type input "208386.00"
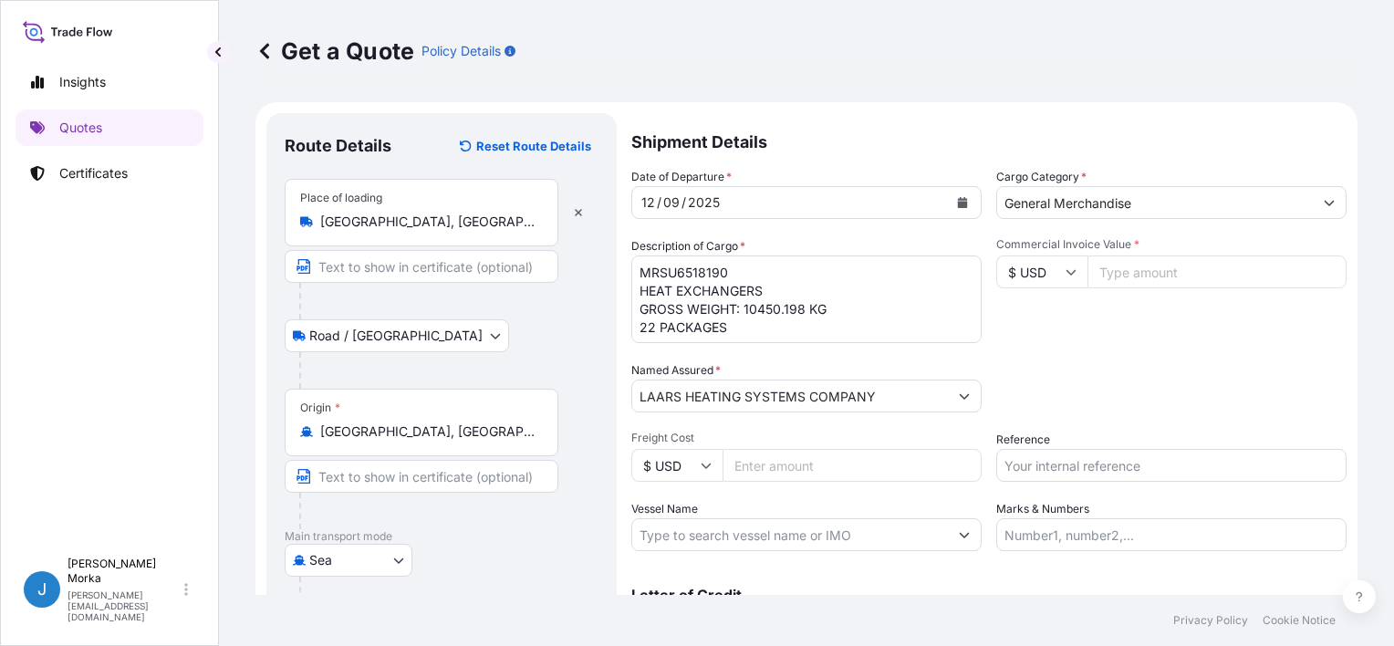
click at [1144, 272] on input "Commercial Invoice Value *" at bounding box center [1217, 272] width 259 height 33
paste input "208386.00"
type input "208386.00"
click at [1115, 334] on div "Commercial Invoice Value * $ USD 208386.00" at bounding box center [1172, 290] width 350 height 106
click at [1070, 457] on input "Reference" at bounding box center [1172, 465] width 350 height 33
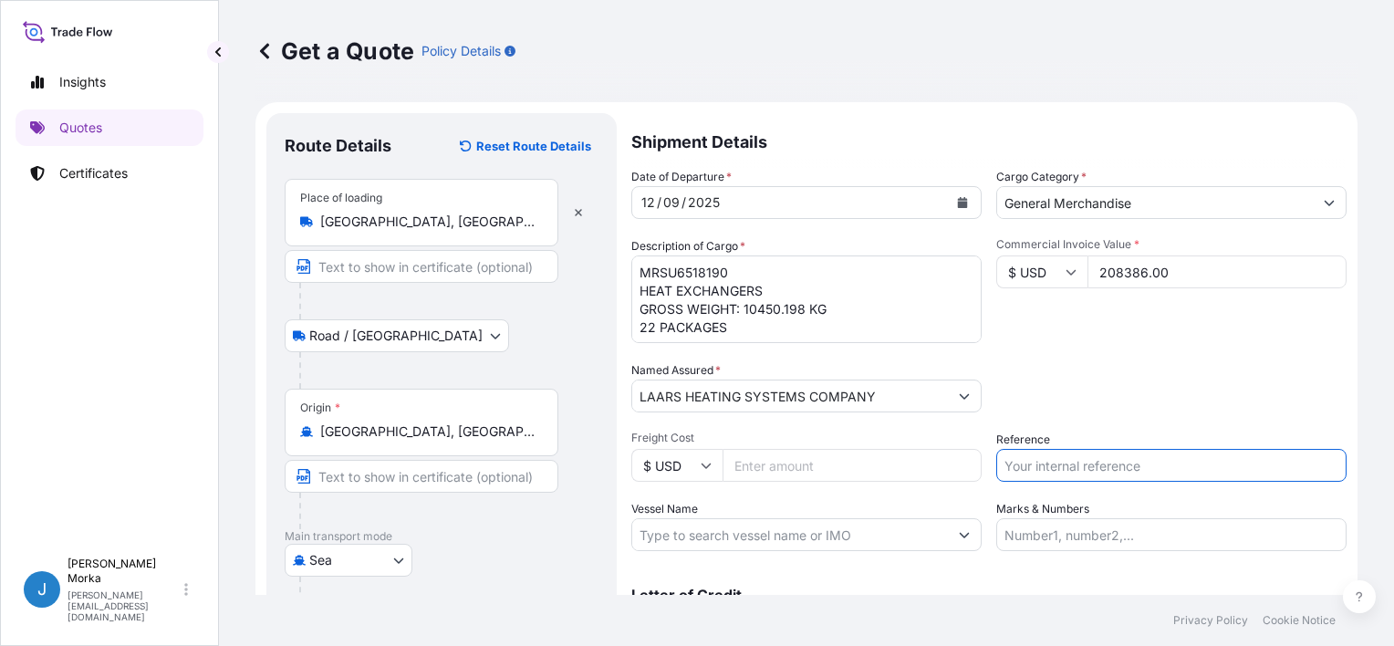
paste input "S02048789"
type input "S02048789"
click at [1095, 402] on div "Packing Category Type to search a container mode Please select a primary mode o…" at bounding box center [1172, 386] width 350 height 51
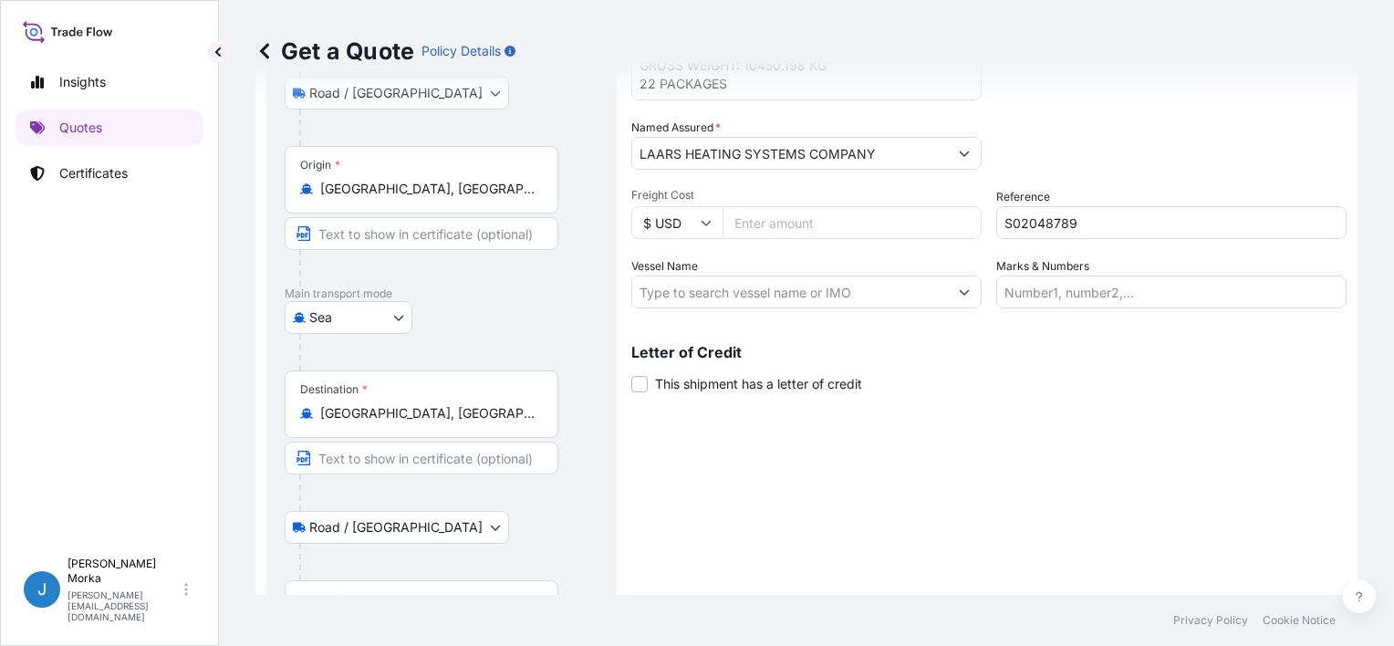
scroll to position [360, 0]
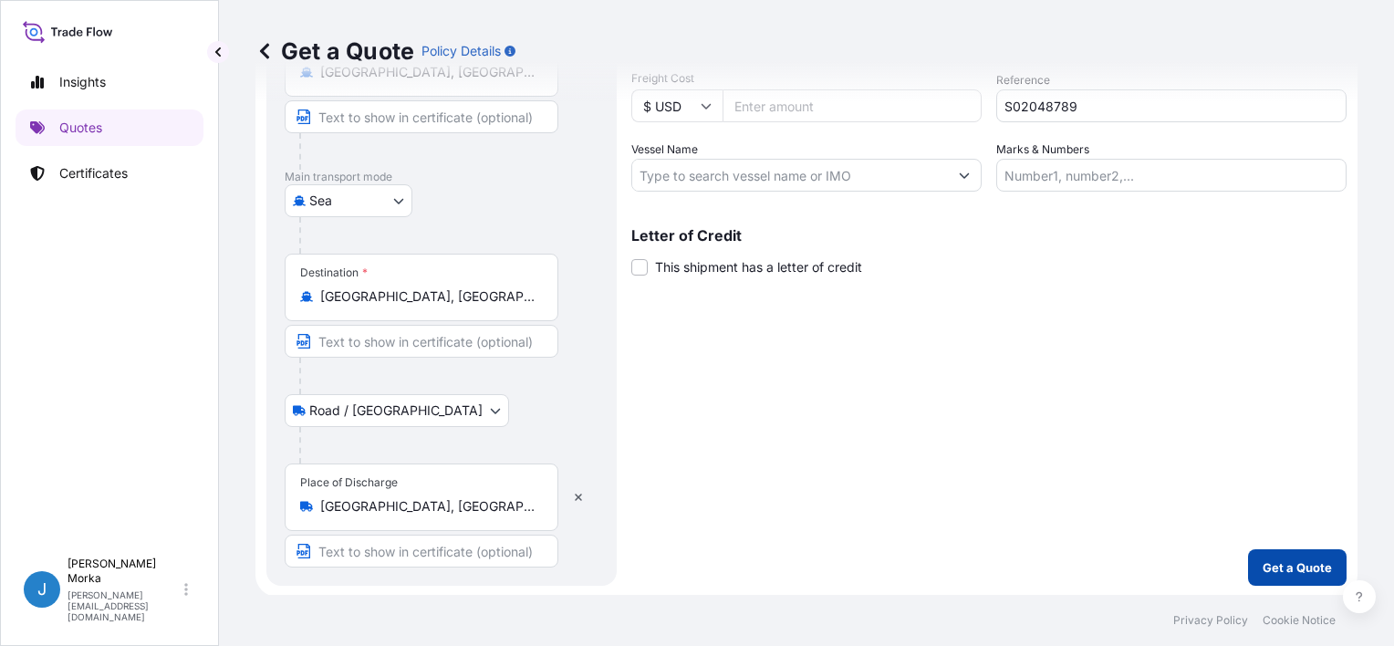
click at [1248, 550] on button "Get a Quote" at bounding box center [1297, 567] width 99 height 37
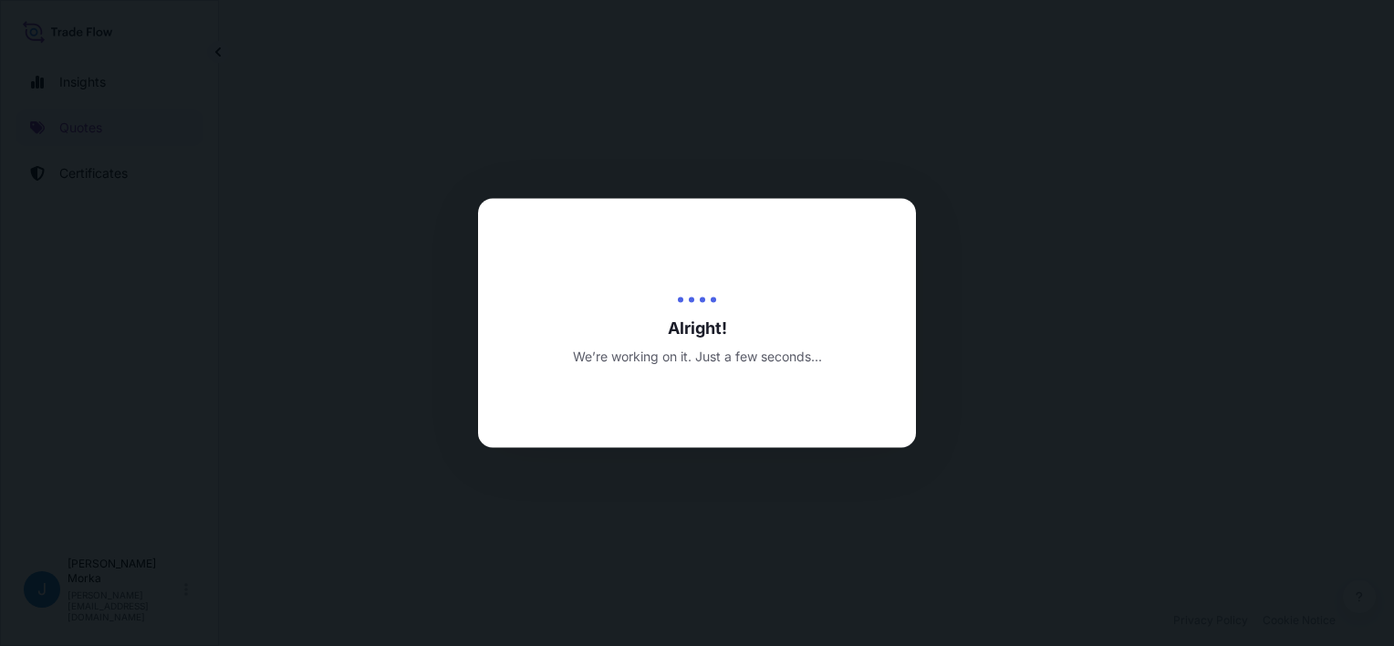
select select "Road / Inland"
select select "Sea"
select select "Road / Inland"
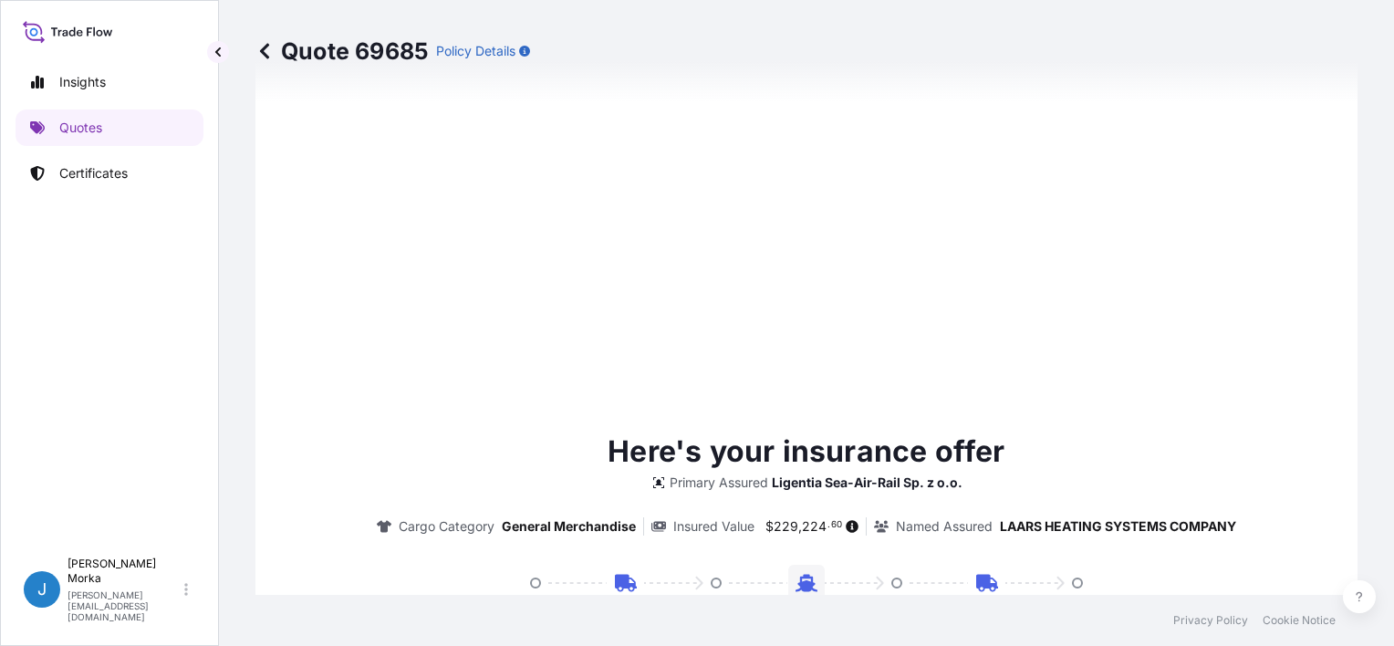
scroll to position [1148, 0]
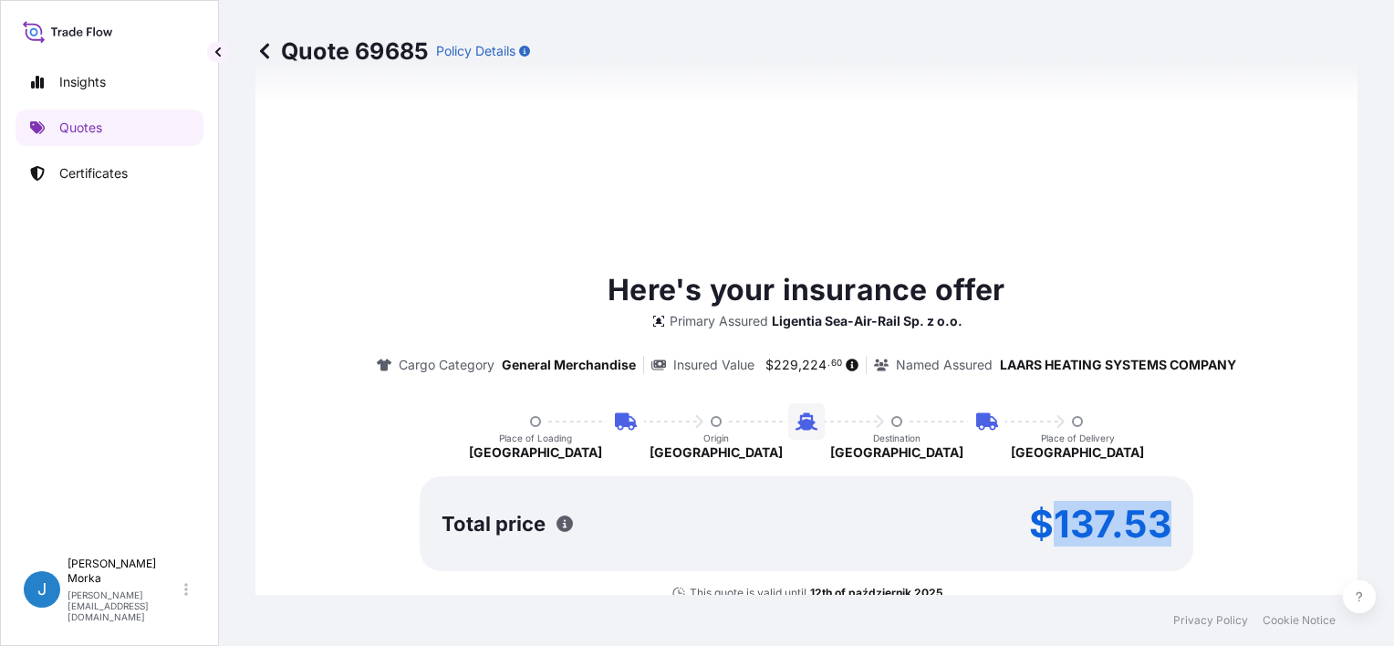
drag, startPoint x: 1052, startPoint y: 516, endPoint x: 1168, endPoint y: 517, distance: 115.9
click at [1168, 517] on div "Total price $137.53" at bounding box center [807, 523] width 774 height 95
copy p "137.53"
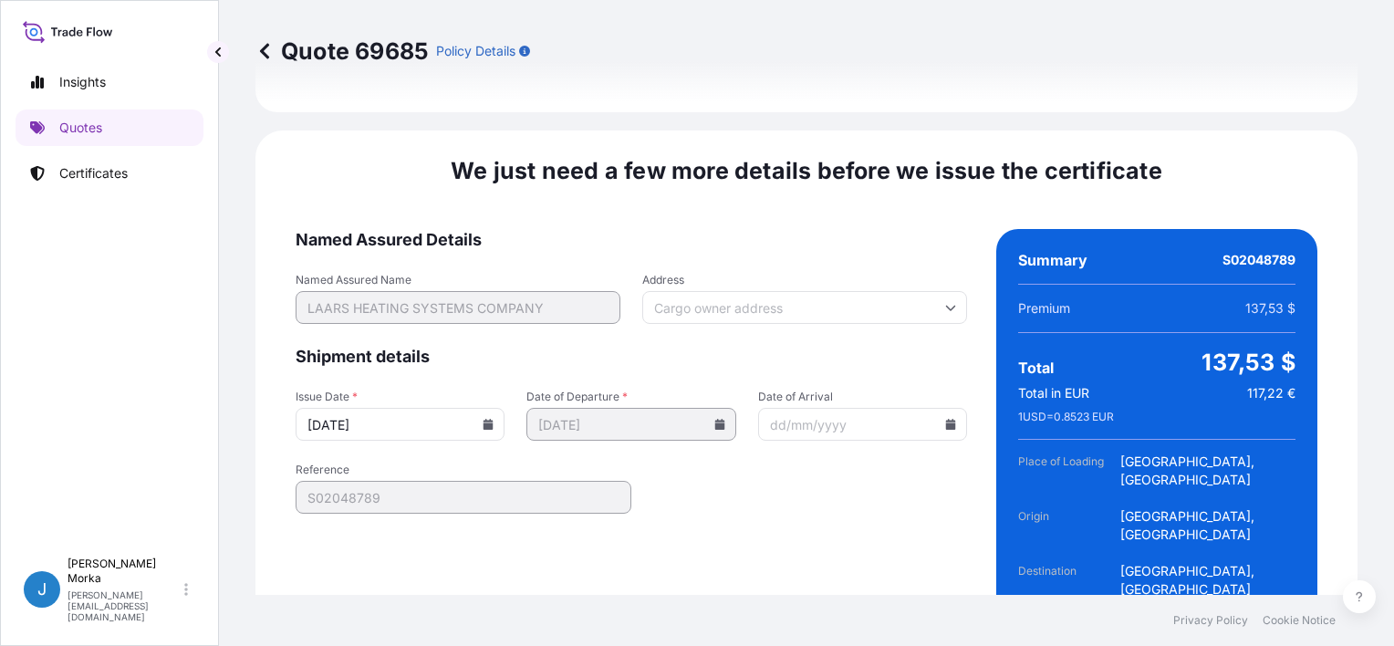
scroll to position [2782, 0]
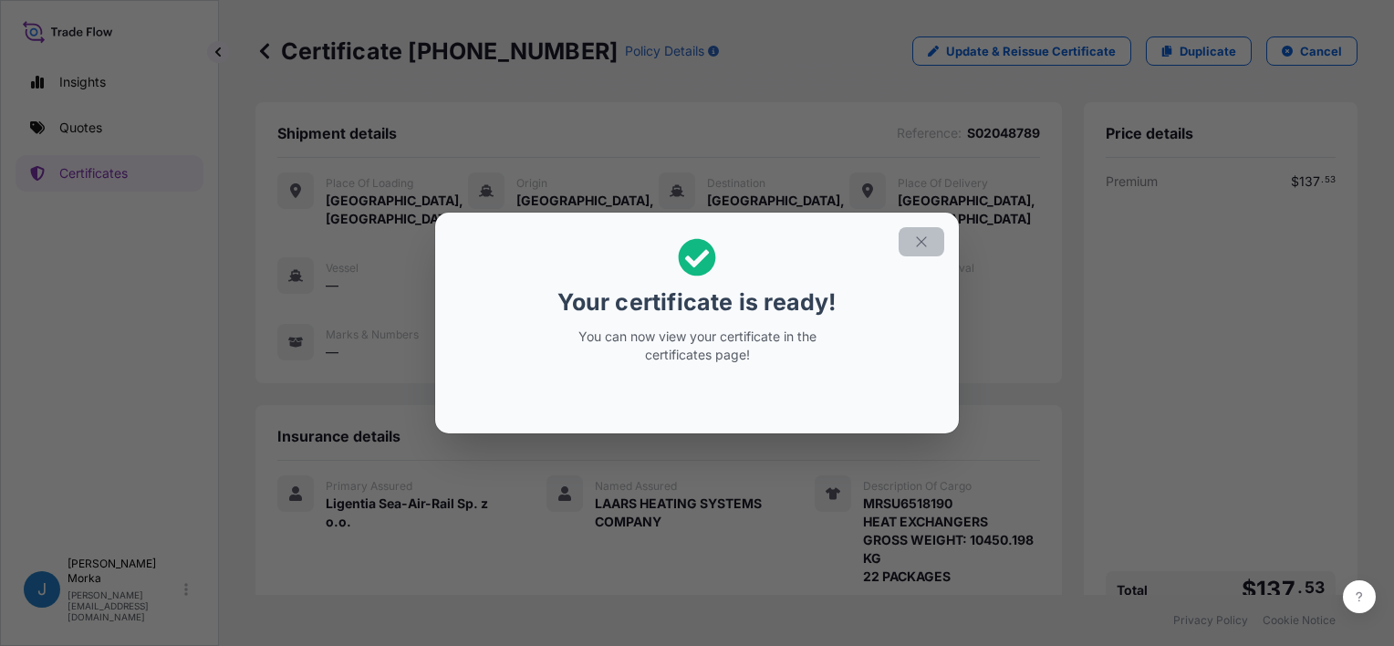
click at [924, 246] on icon "button" at bounding box center [922, 242] width 16 height 16
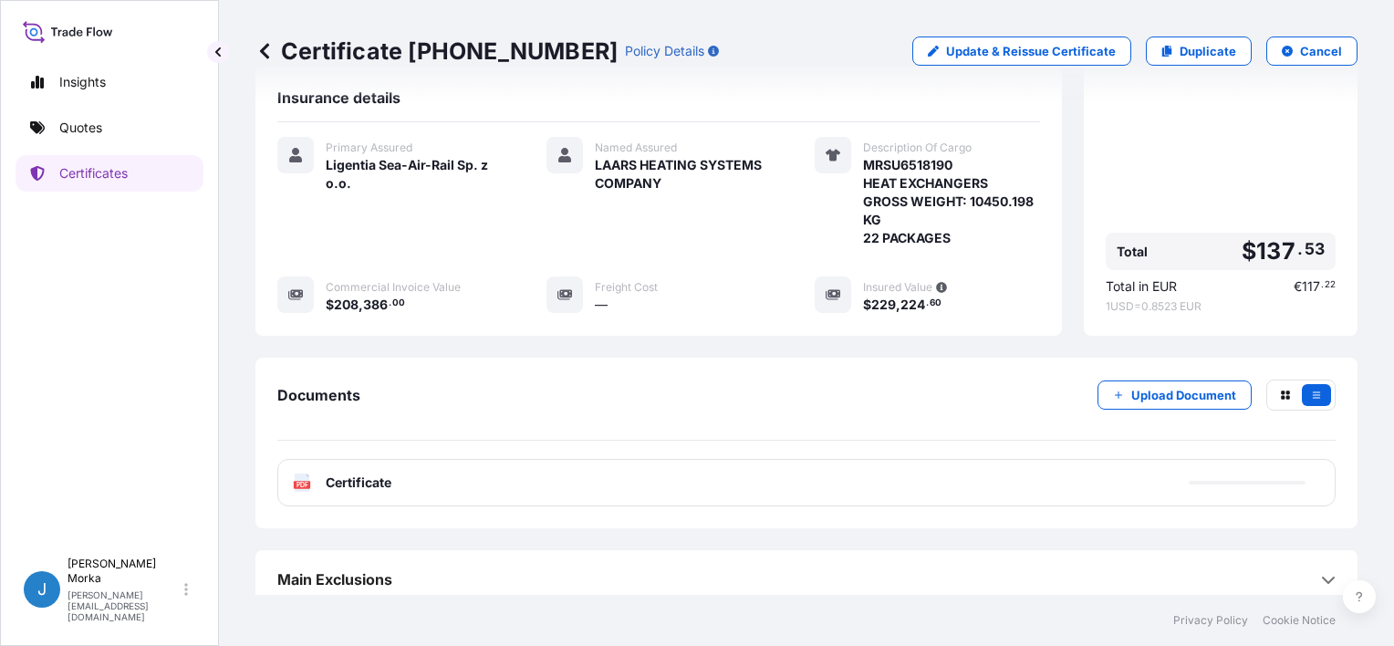
scroll to position [347, 0]
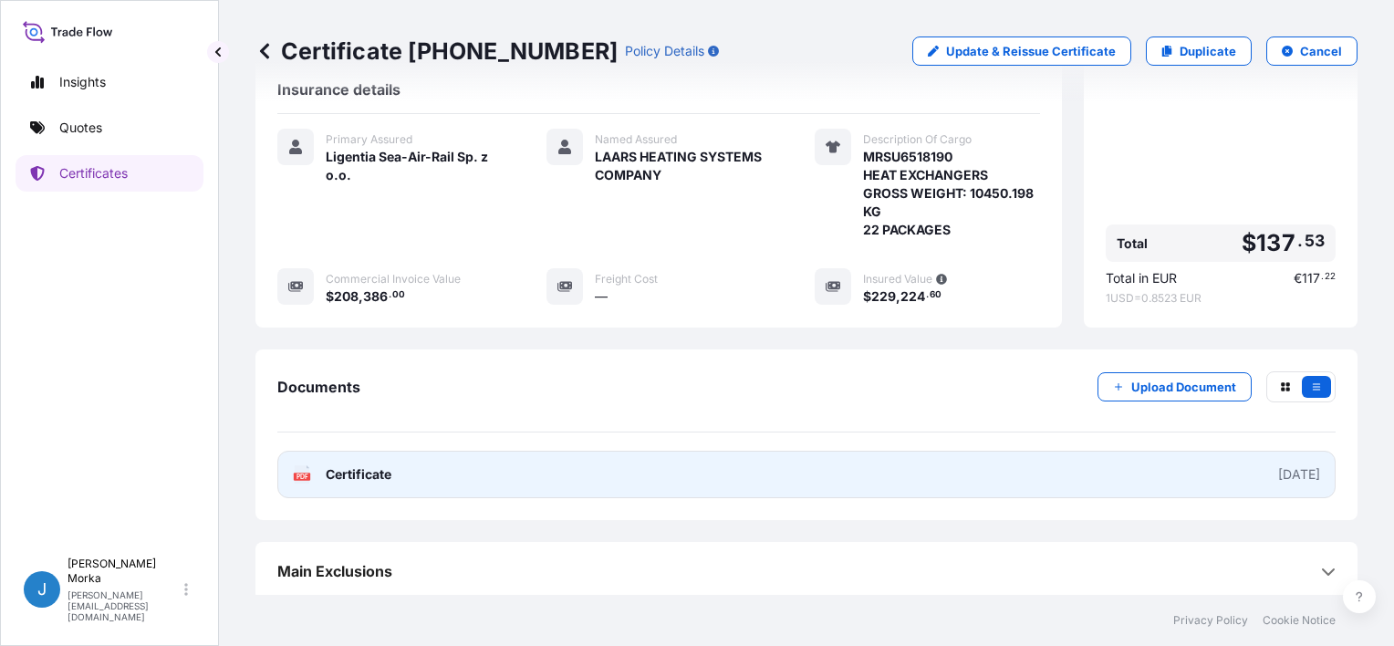
click at [829, 470] on link "PDF Certificate 2025-09-12" at bounding box center [806, 474] width 1059 height 47
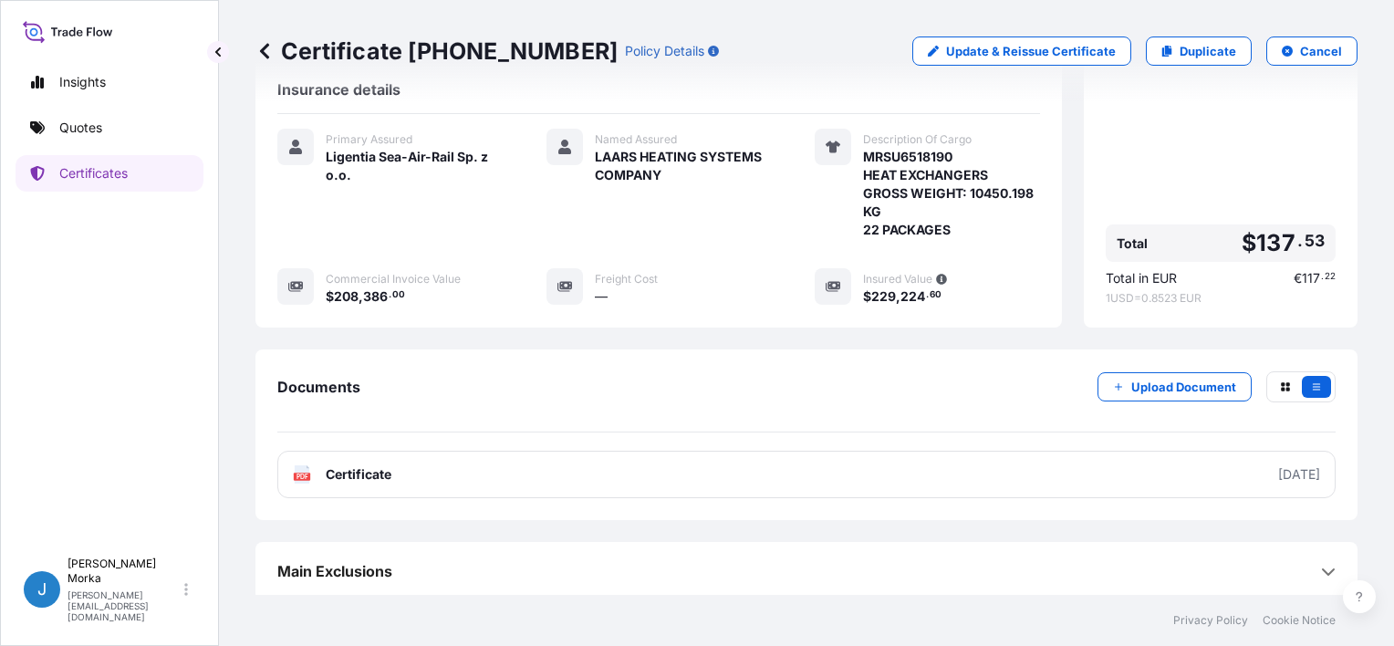
click at [105, 174] on p "Certificates" at bounding box center [93, 173] width 68 height 18
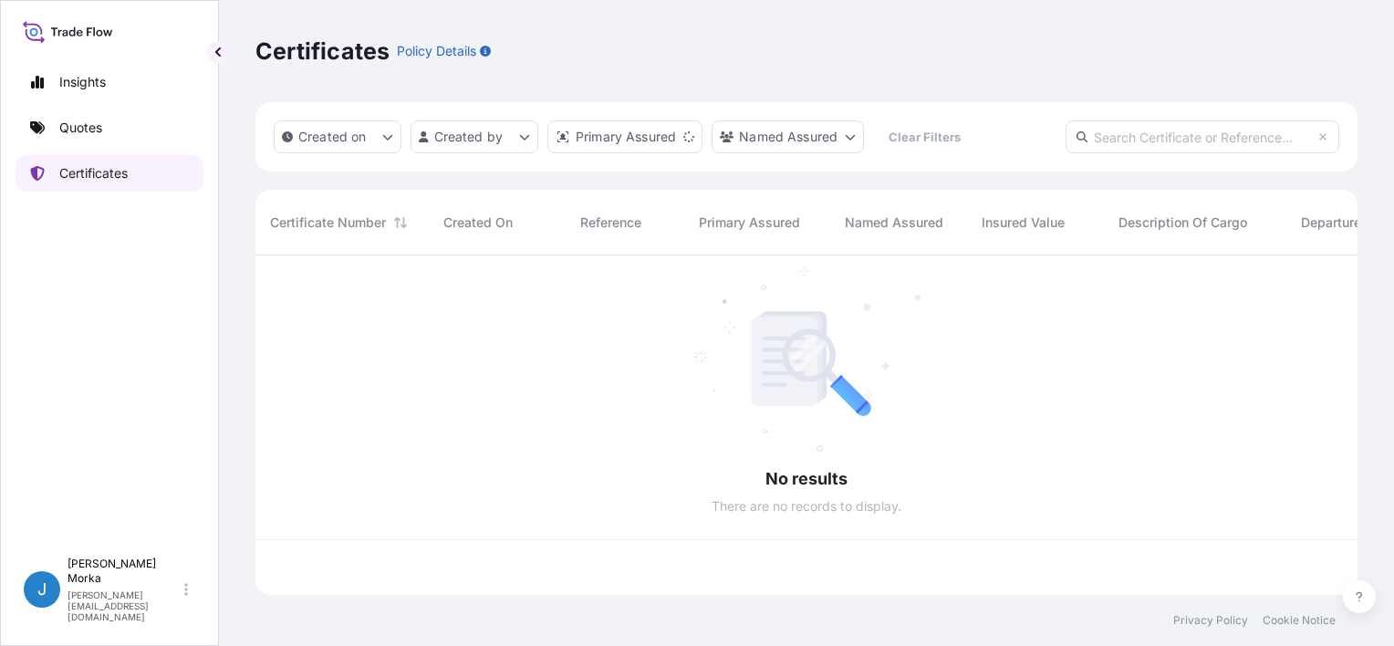
scroll to position [336, 1088]
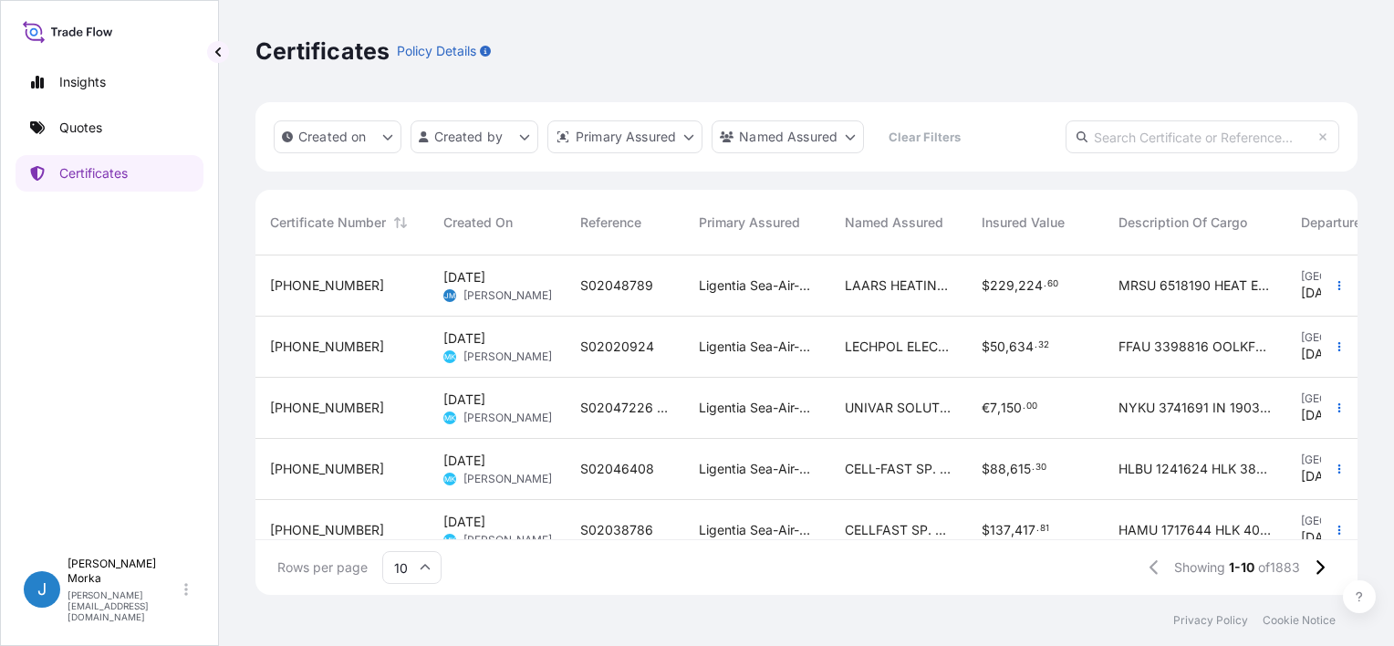
click at [1106, 138] on input "text" at bounding box center [1203, 136] width 274 height 33
paste input "S02048789"
type input "S02048789"
